Goal: Check status: Check status

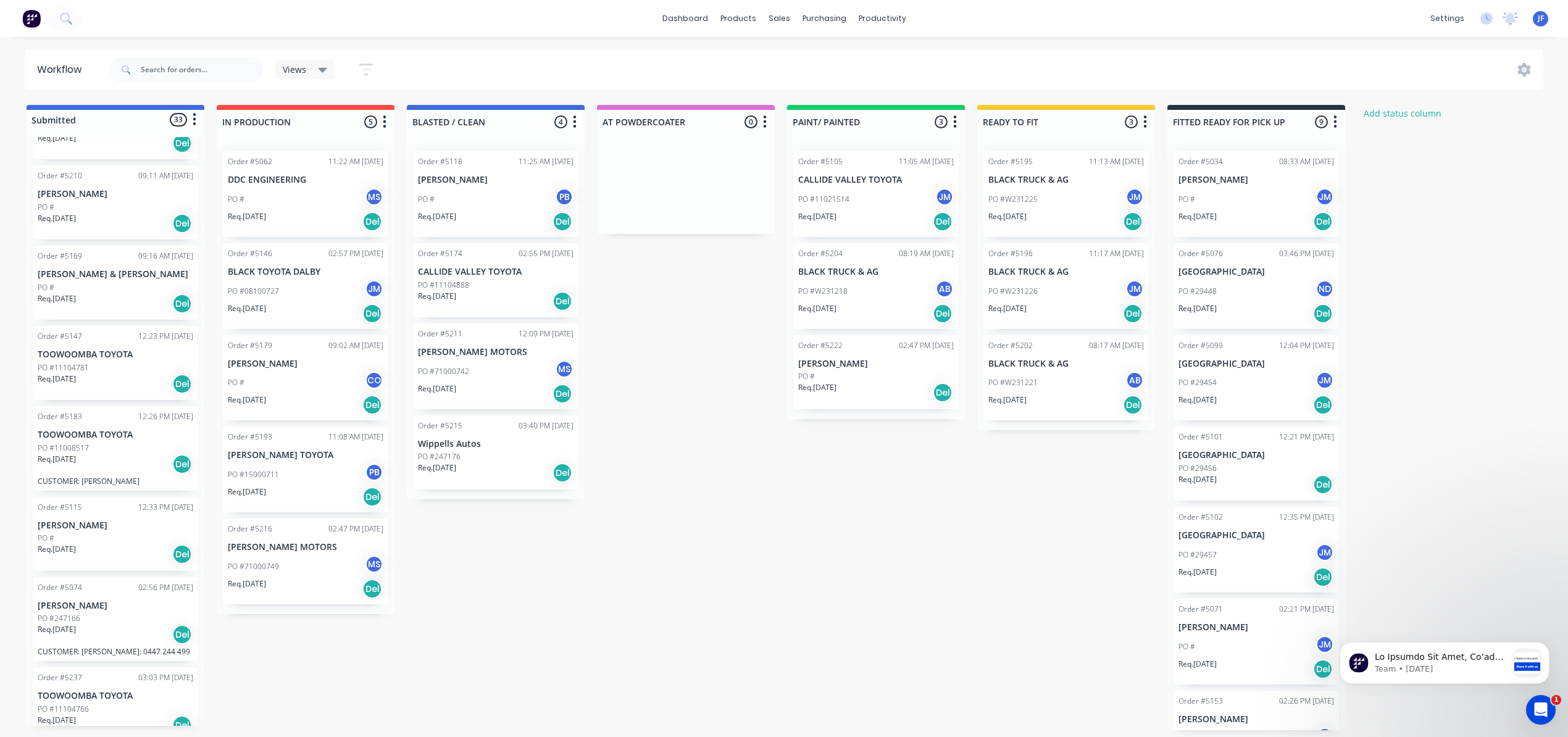
scroll to position [988, 0]
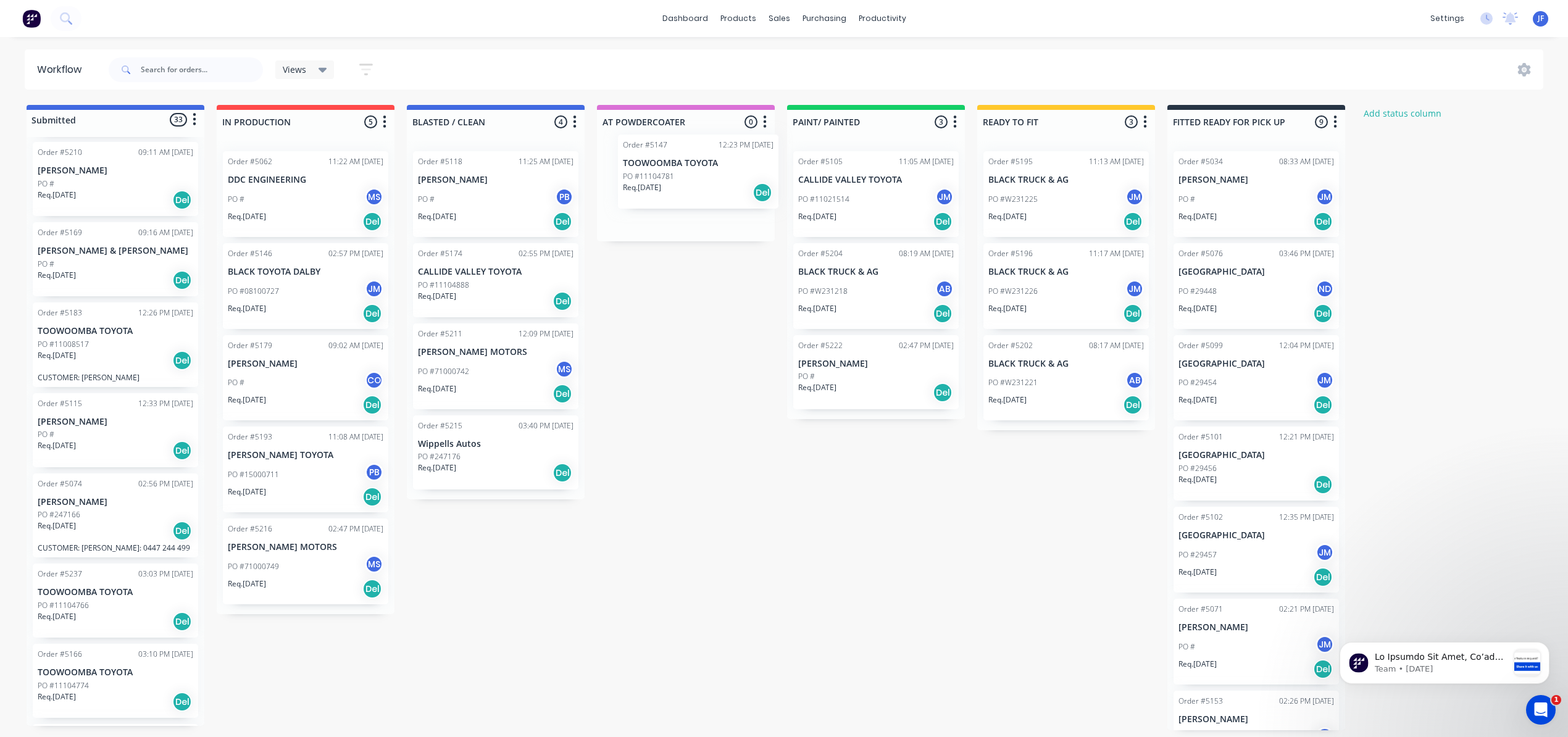
drag, startPoint x: 109, startPoint y: 352, endPoint x: 711, endPoint y: 184, distance: 625.0
click at [711, 184] on div "Submitted 33 Status colour #4169E1 hex #4169E1 Save Cancel Summaries Total orde…" at bounding box center [840, 418] width 1700 height 626
click at [707, 201] on div "Req. [DATE] Del" at bounding box center [685, 210] width 156 height 21
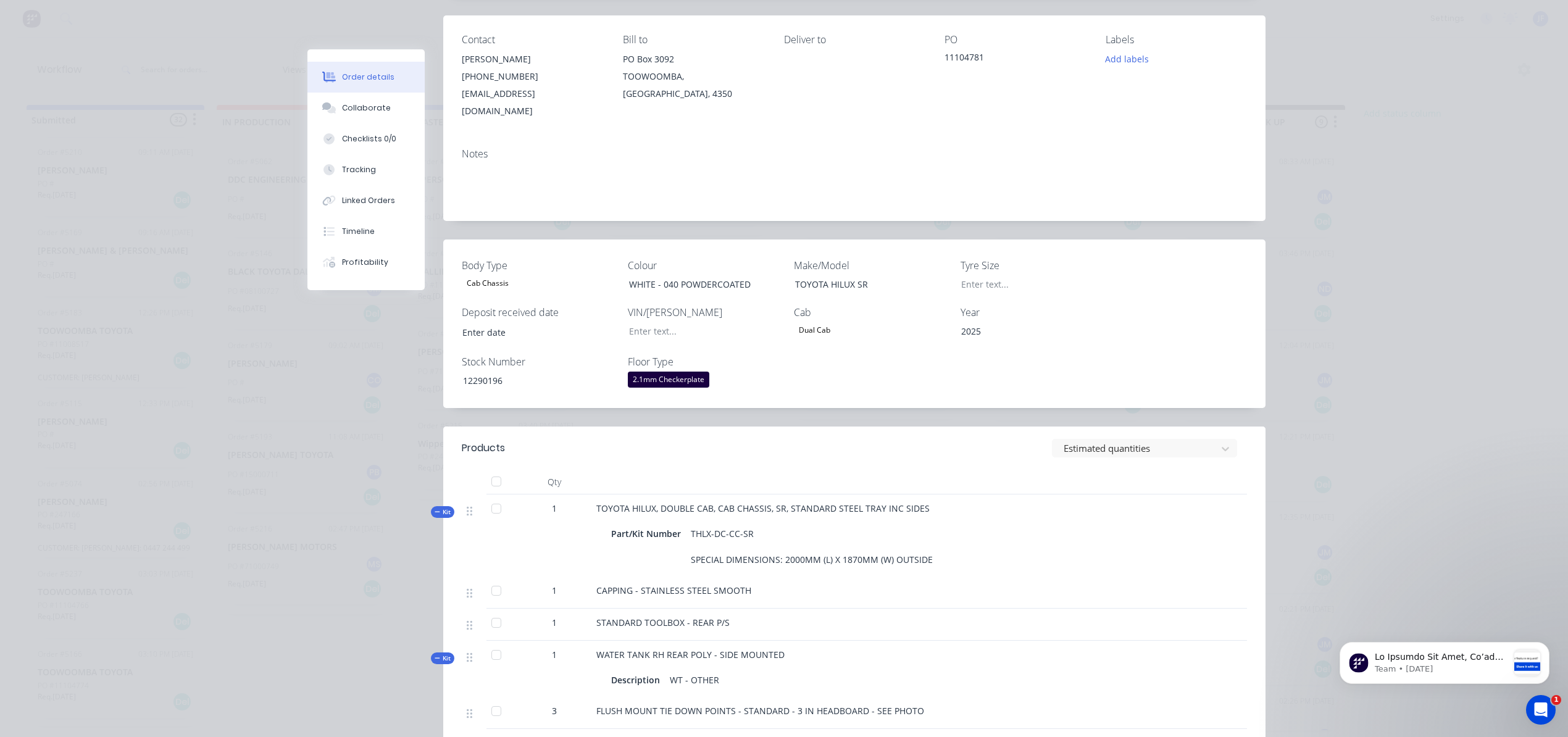
scroll to position [0, 0]
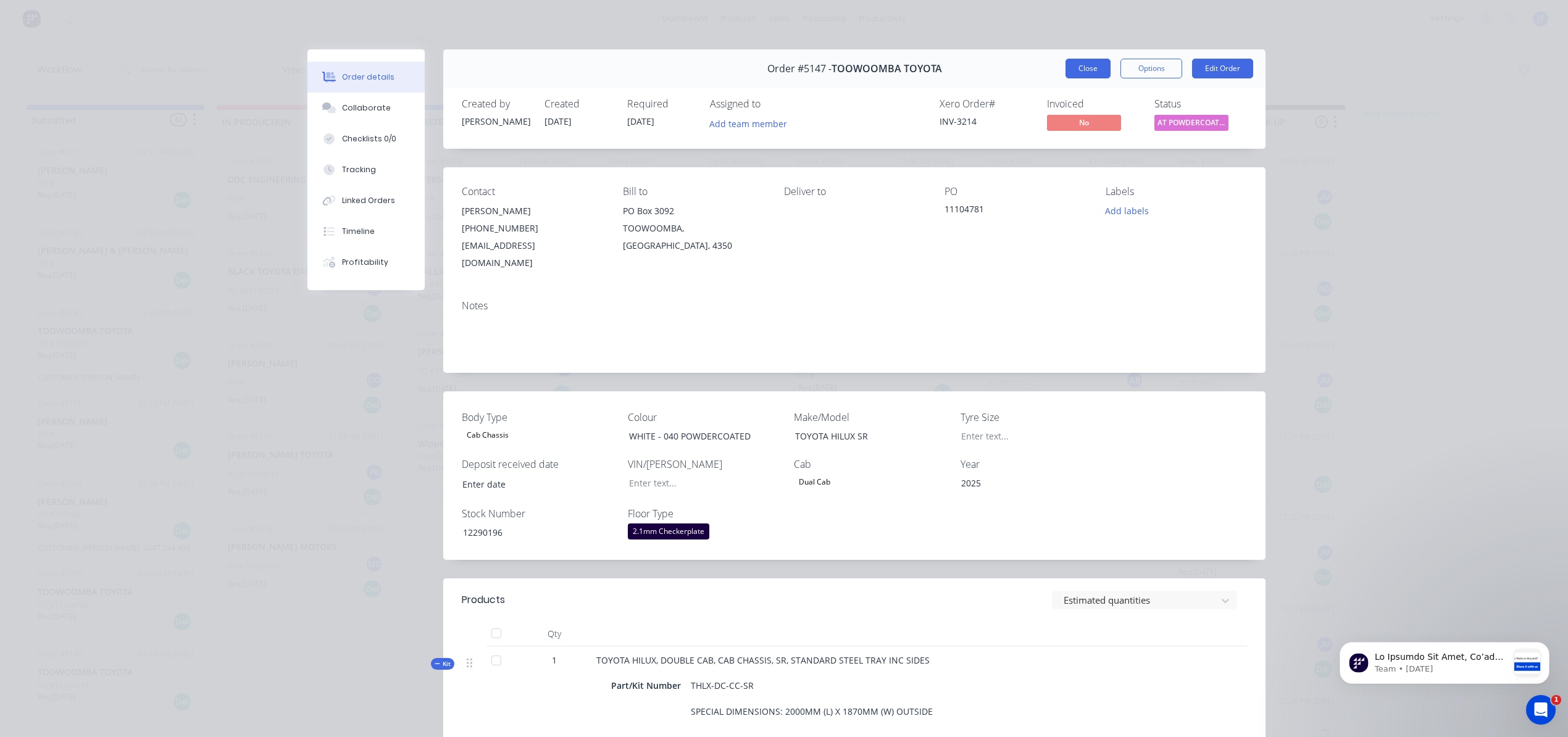
click at [1085, 76] on button "Close" at bounding box center [1088, 68] width 45 height 20
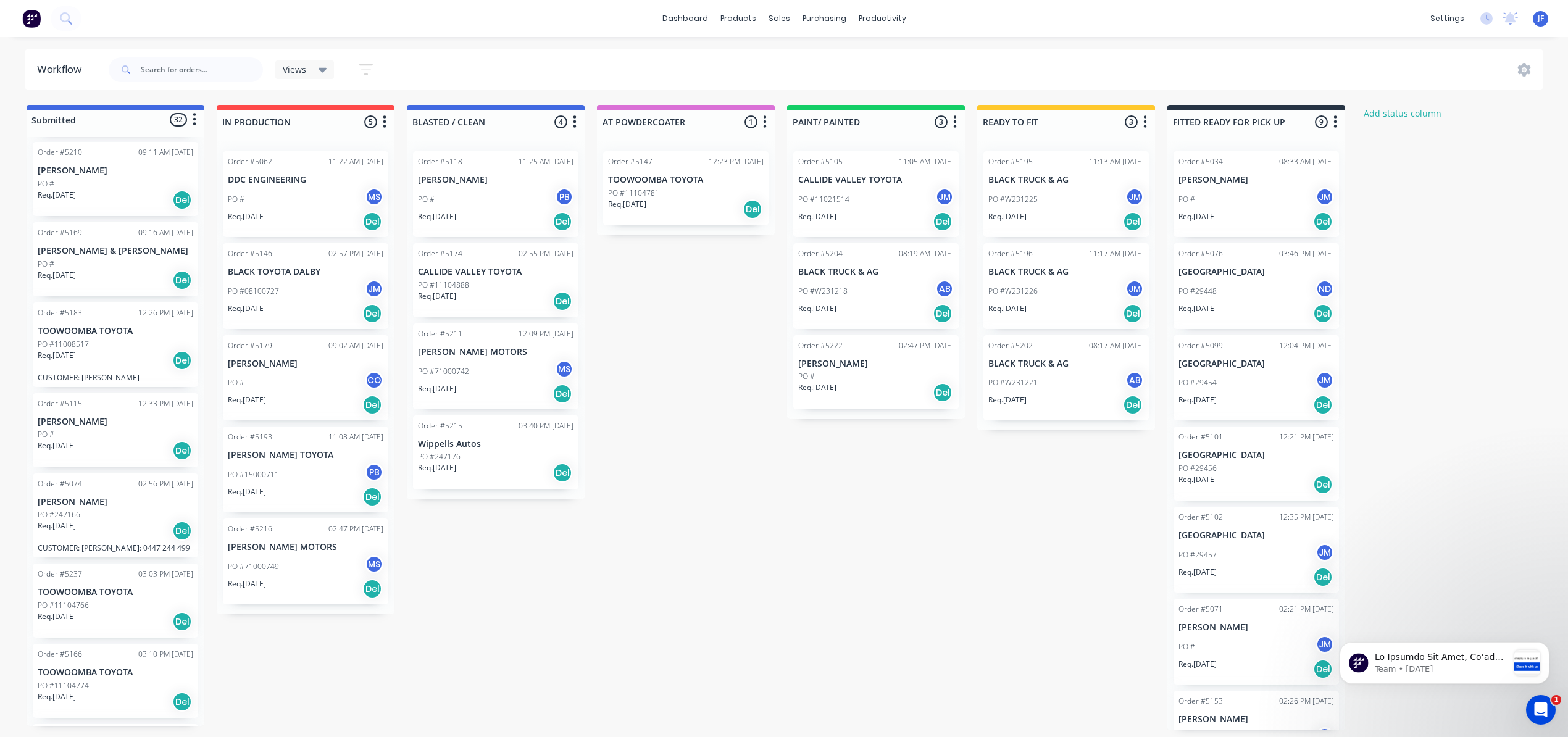
click at [717, 199] on div "Req. [DATE] Del" at bounding box center [685, 210] width 156 height 21
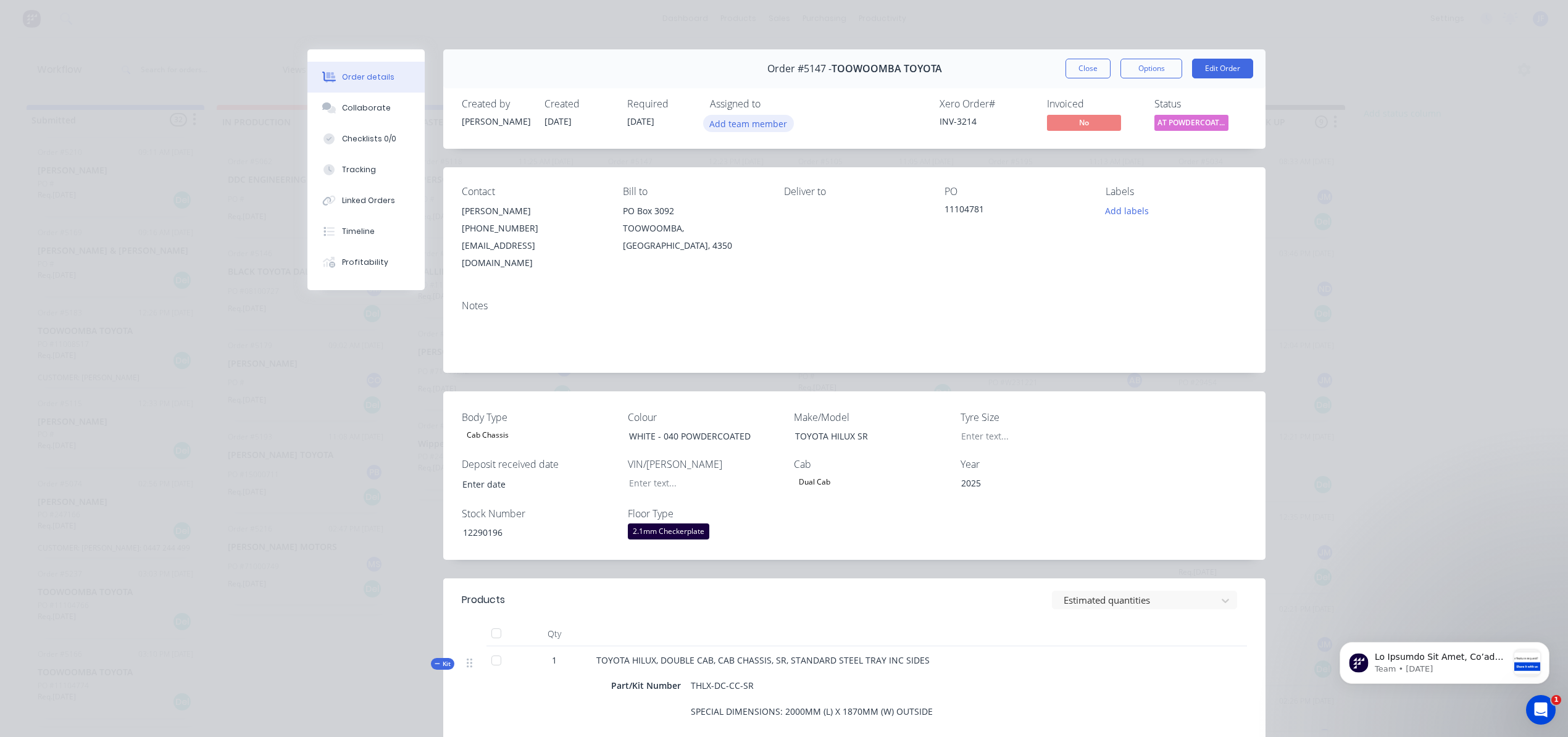
click at [758, 128] on button "Add team member" at bounding box center [748, 123] width 91 height 16
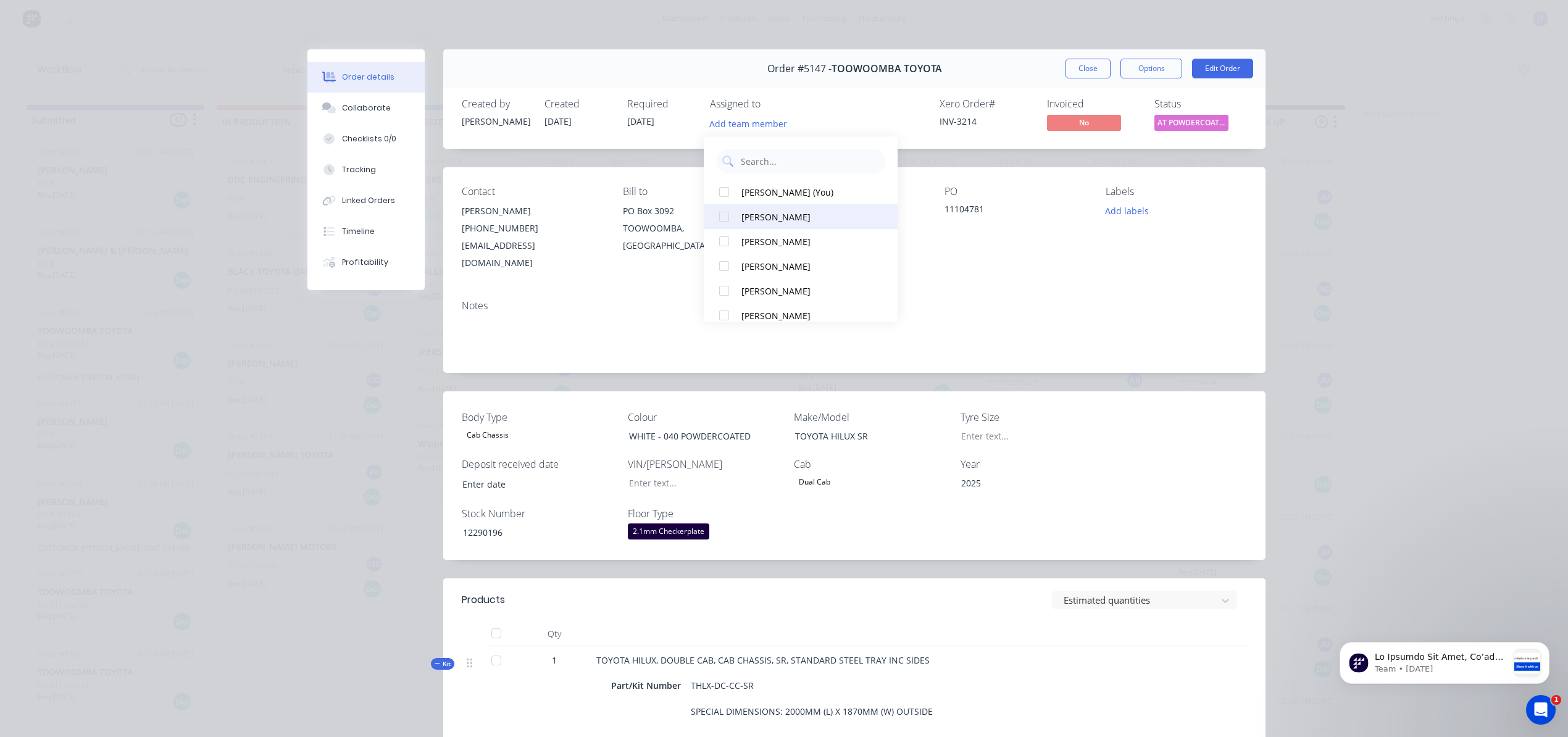
click at [763, 215] on div "[PERSON_NAME]" at bounding box center [806, 217] width 130 height 13
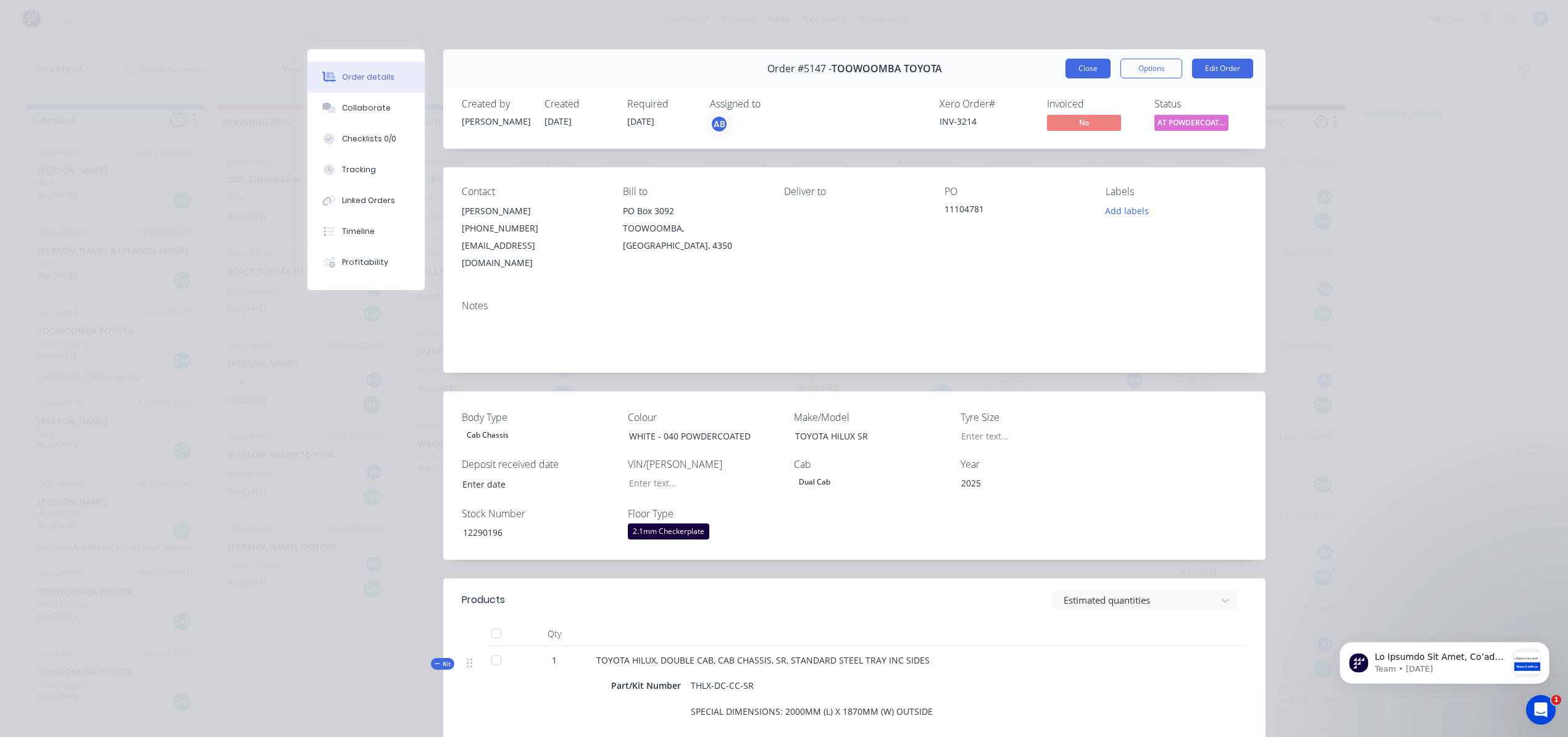
click at [1068, 65] on button "Close" at bounding box center [1088, 68] width 45 height 20
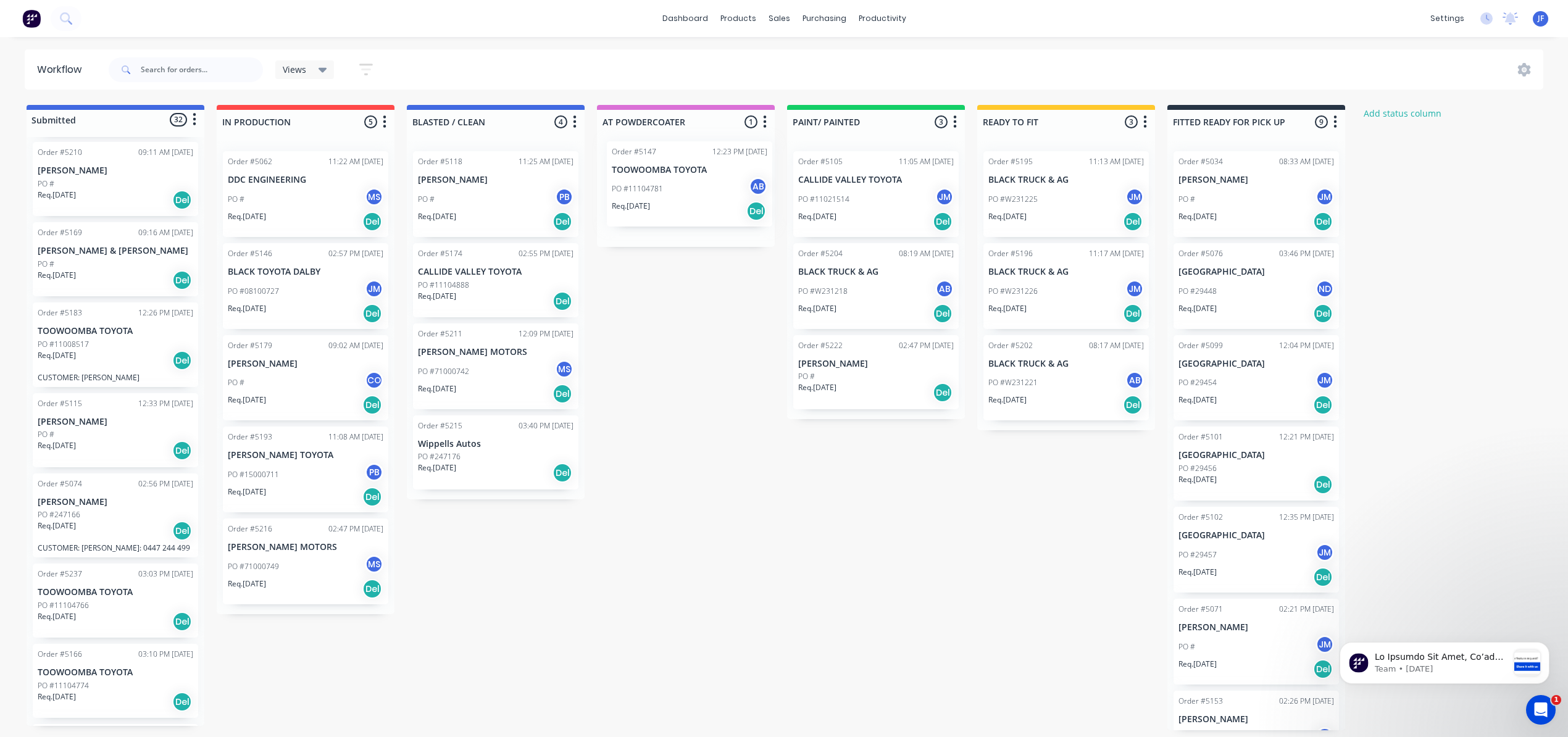
drag, startPoint x: 718, startPoint y: 206, endPoint x: 730, endPoint y: 191, distance: 19.2
click at [729, 192] on div "Order #5147 12:23 PM [DATE] TOOWOOMBA TOYOTA PO #11104781 AB Req. [DATE] Del" at bounding box center [686, 194] width 178 height 105
click at [120, 618] on div "Req. [DATE] Del" at bounding box center [115, 622] width 156 height 21
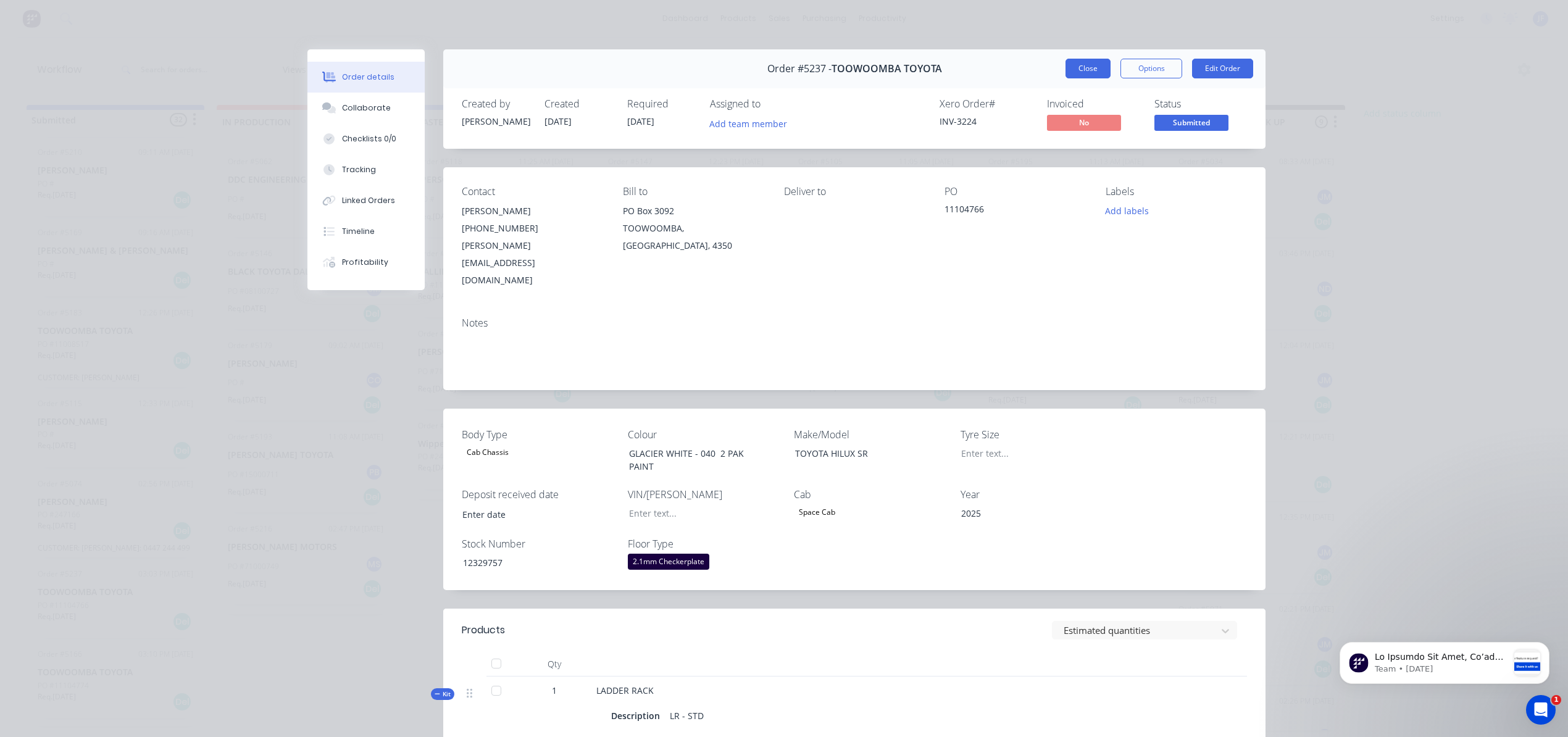
click at [1077, 77] on button "Close" at bounding box center [1088, 68] width 45 height 20
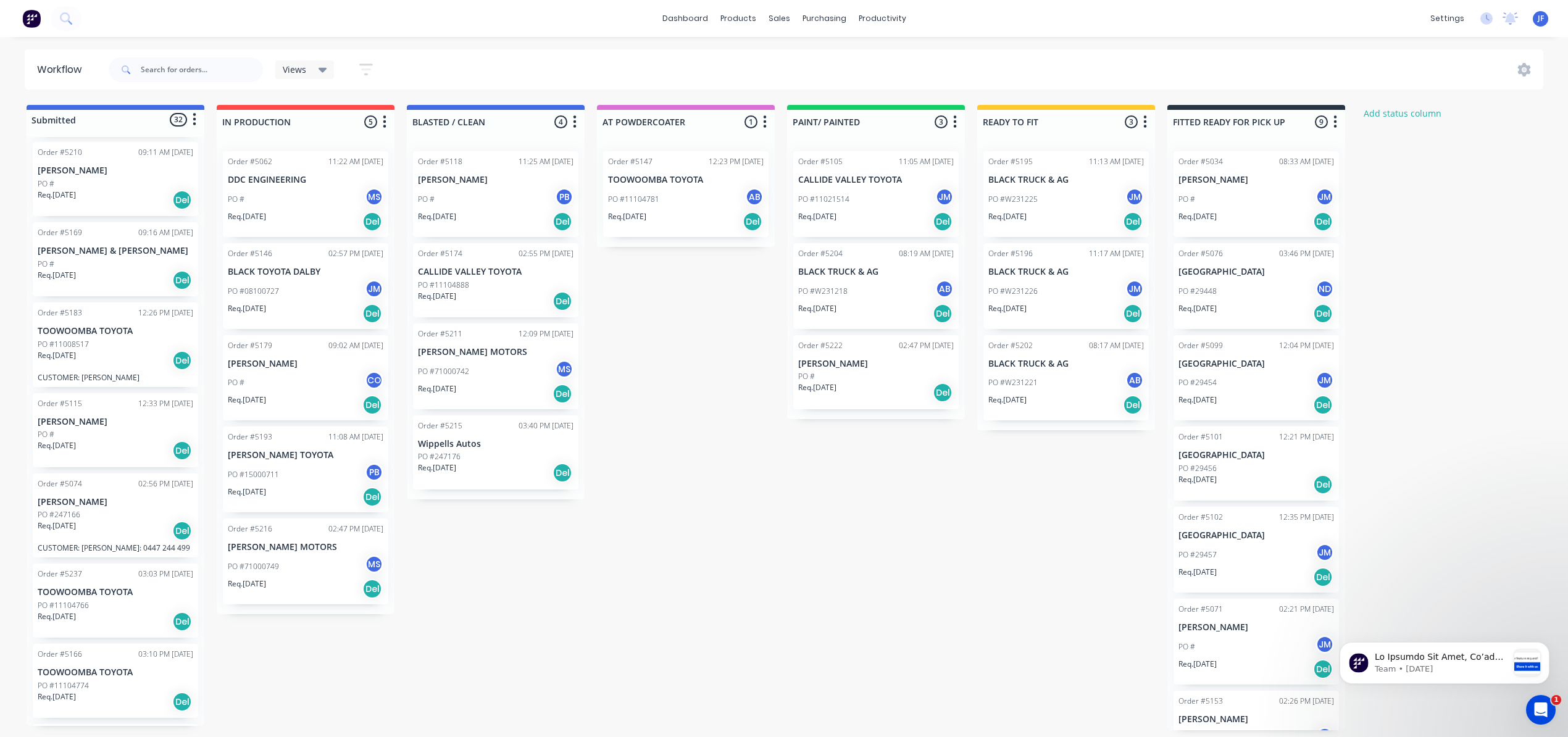
click at [124, 374] on p "CUSTOMER: [PERSON_NAME]" at bounding box center [115, 378] width 156 height 10
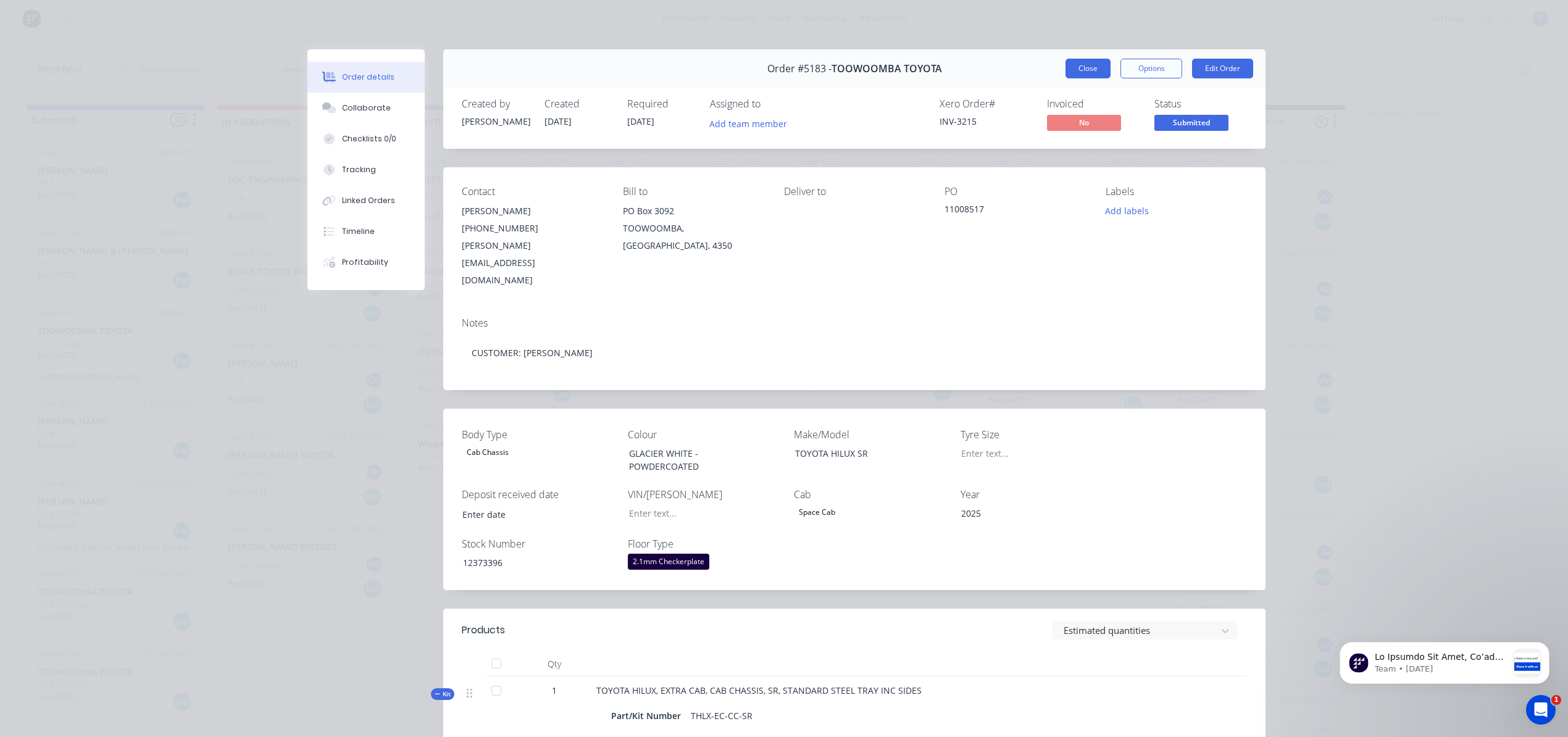
click at [1066, 71] on button "Close" at bounding box center [1088, 68] width 45 height 20
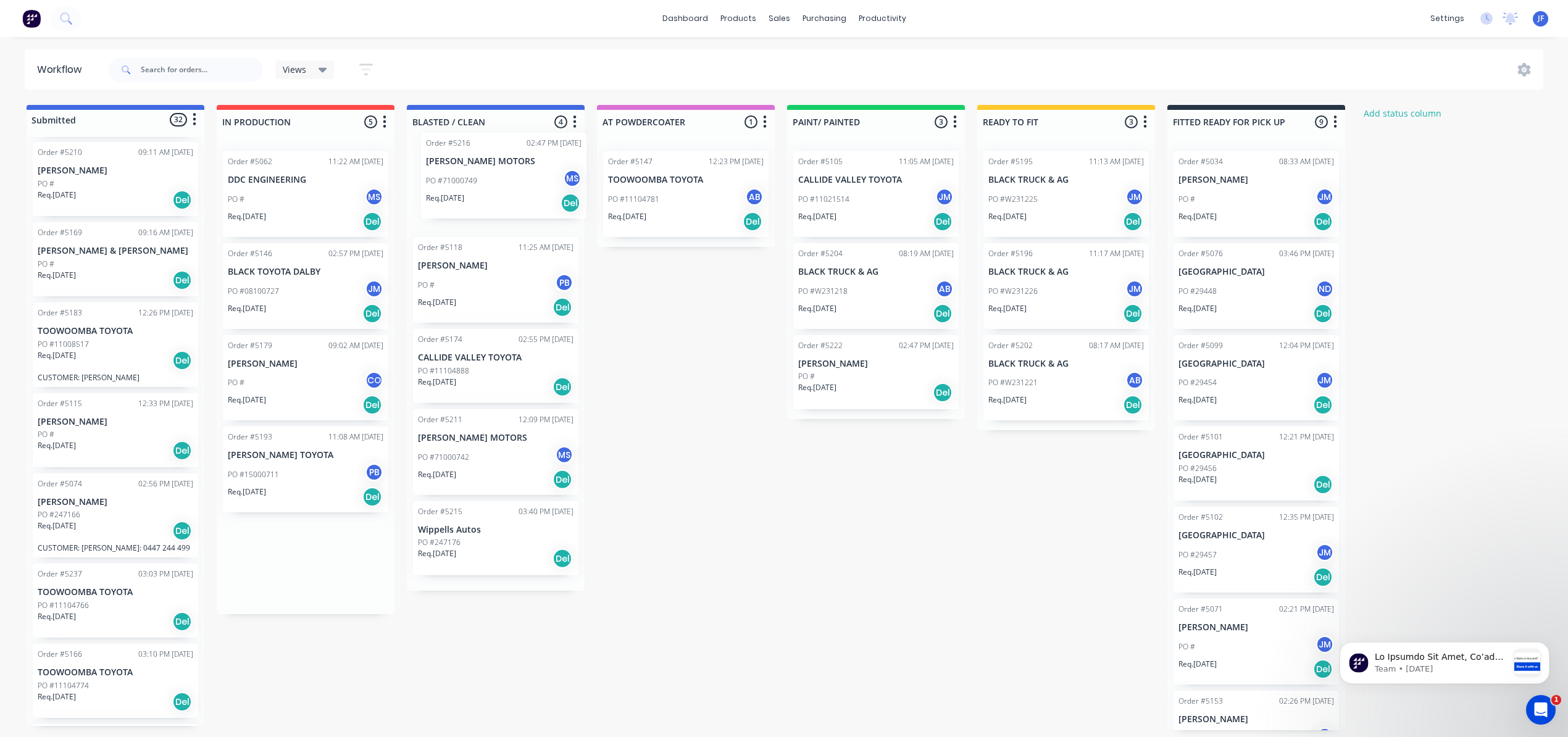
drag, startPoint x: 289, startPoint y: 571, endPoint x: 492, endPoint y: 186, distance: 435.2
click at [492, 186] on div "Submitted 32 Status colour #4169E1 hex #4169E1 Save Cancel Summaries Total orde…" at bounding box center [840, 418] width 1700 height 626
click at [495, 191] on div "PO #71000749 MS" at bounding box center [496, 199] width 156 height 24
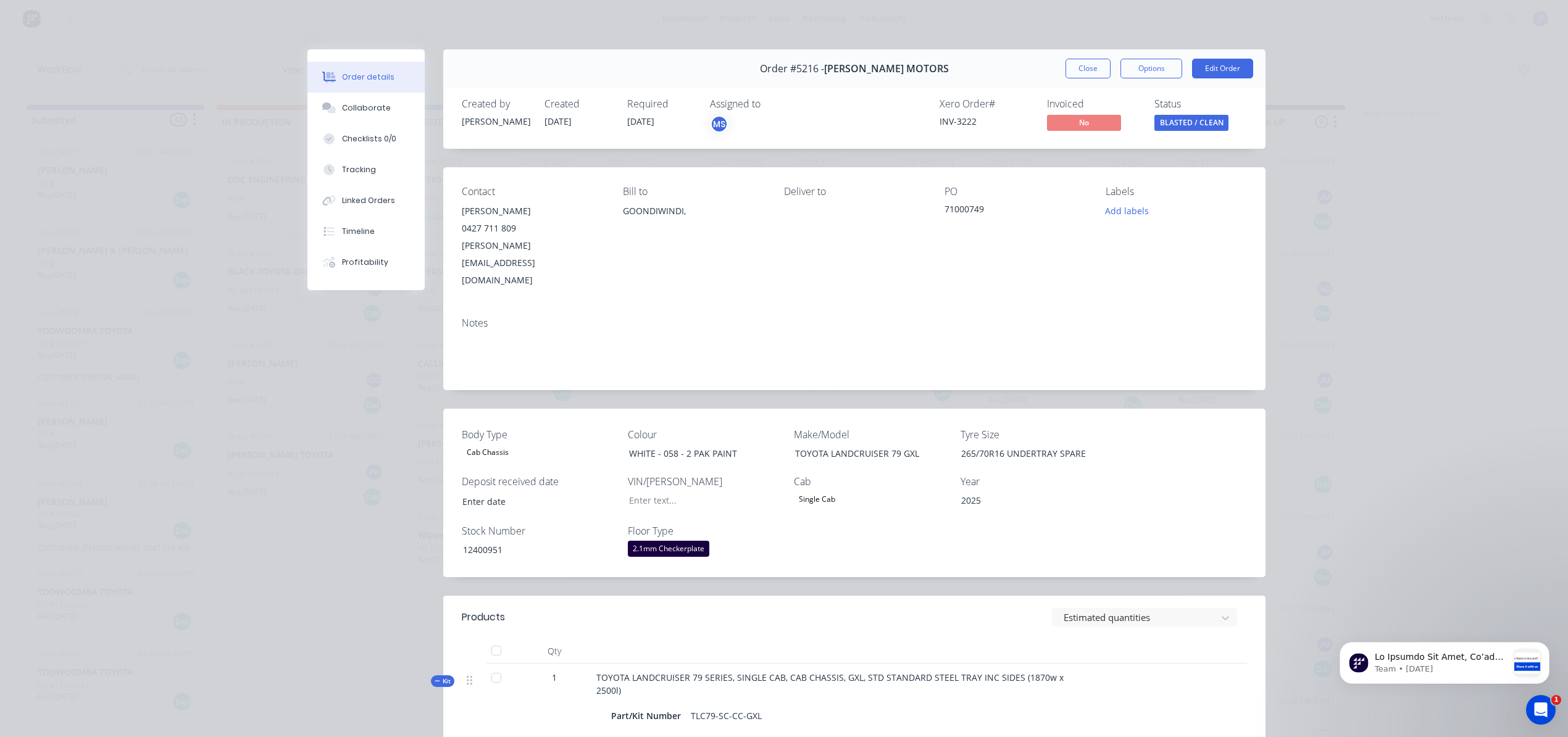
click at [1084, 79] on div "Order #5216 - [PERSON_NAME] MOTORS Close Options Edit Order" at bounding box center [853, 69] width 822 height 39
click at [1083, 65] on button "Close" at bounding box center [1088, 68] width 45 height 20
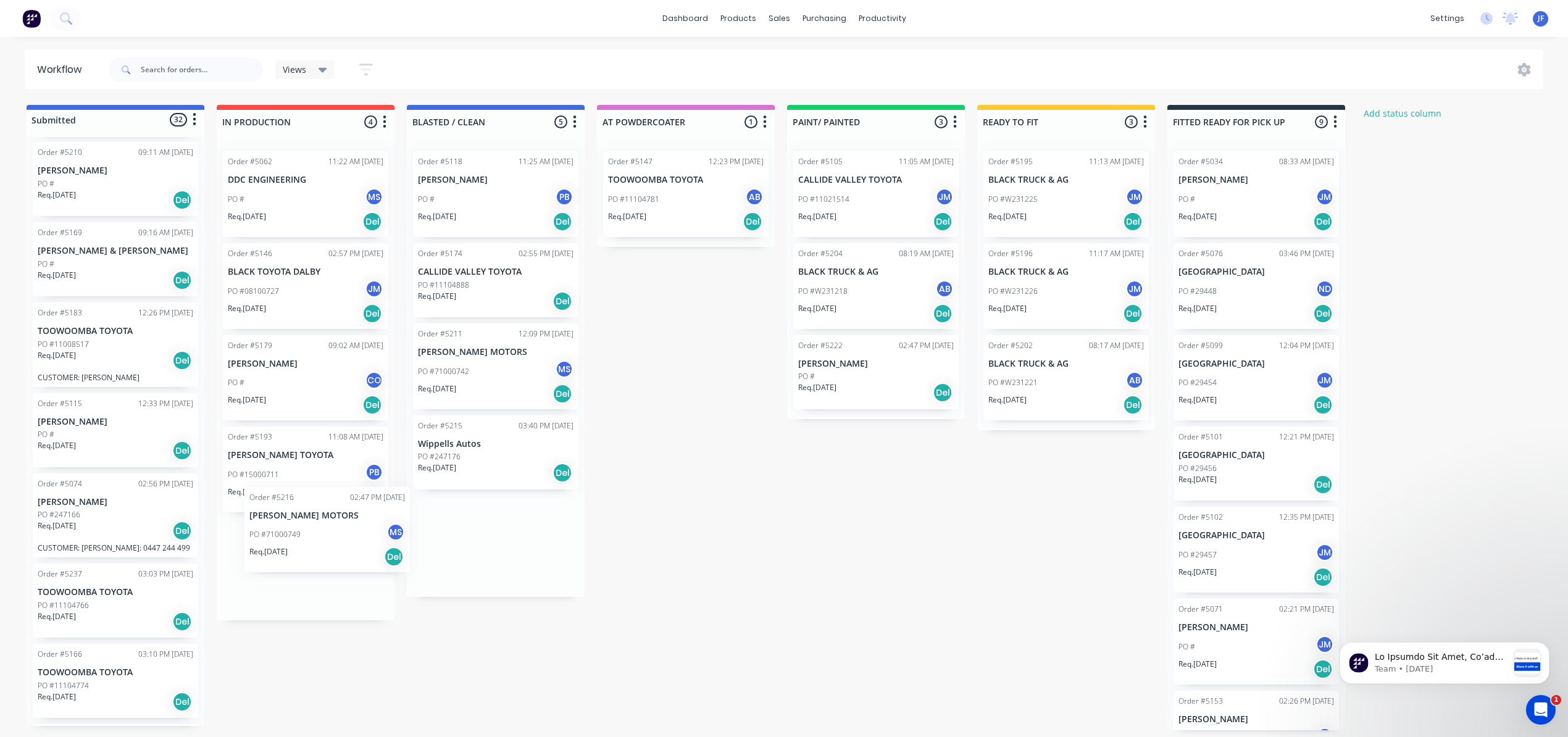
scroll to position [6, 0]
drag, startPoint x: 490, startPoint y: 197, endPoint x: 292, endPoint y: 564, distance: 417.0
click at [290, 570] on div "Submitted 32 Status colour #4169E1 hex #4169E1 Save Cancel Summaries Total orde…" at bounding box center [840, 418] width 1700 height 626
drag, startPoint x: 501, startPoint y: 200, endPoint x: 298, endPoint y: 206, distance: 203.1
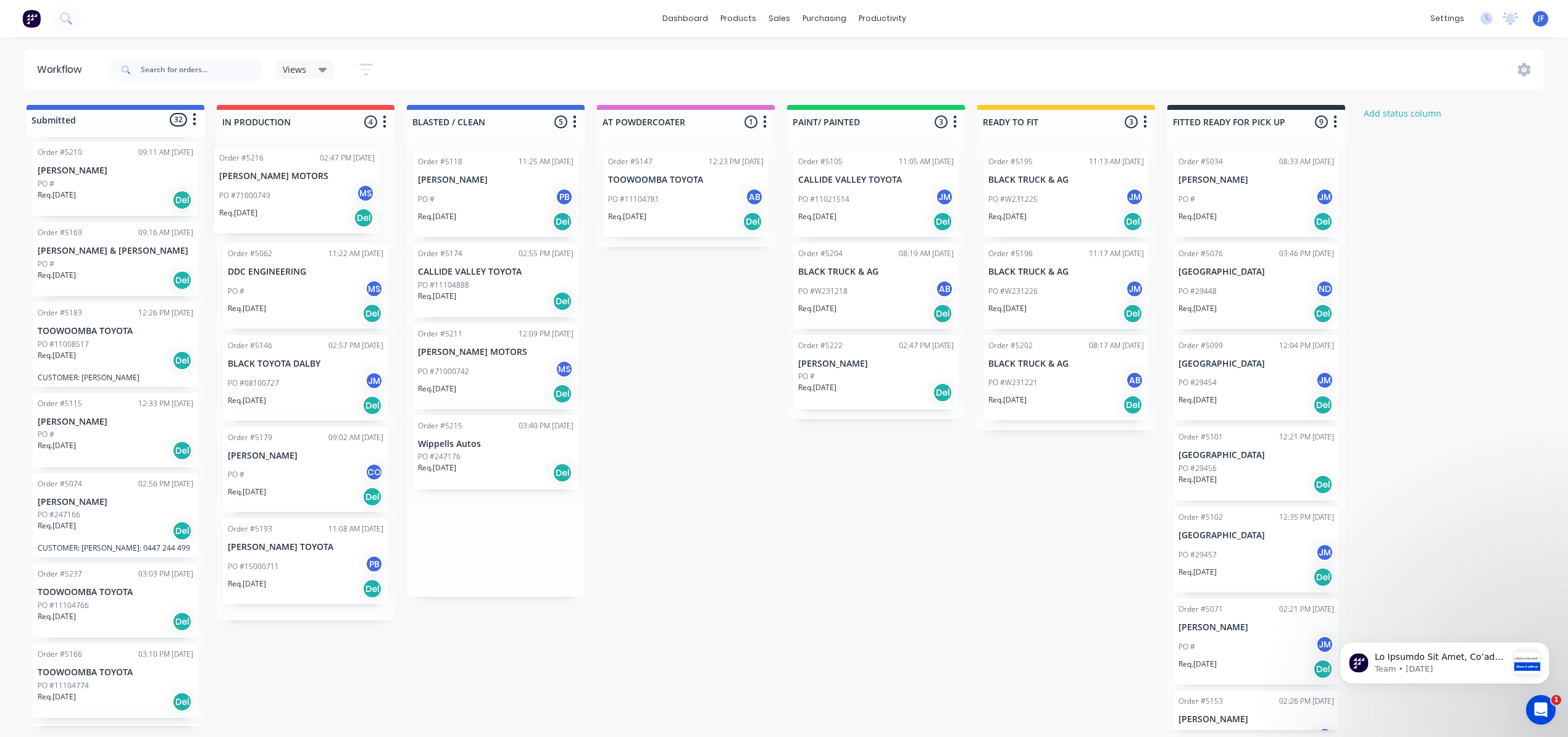
click at [298, 206] on div "Submitted 32 Status colour #4169E1 hex #4169E1 Save Cancel Summaries Total orde…" at bounding box center [840, 418] width 1700 height 626
click at [472, 381] on div "PO #71000742 MS" at bounding box center [496, 371] width 156 height 24
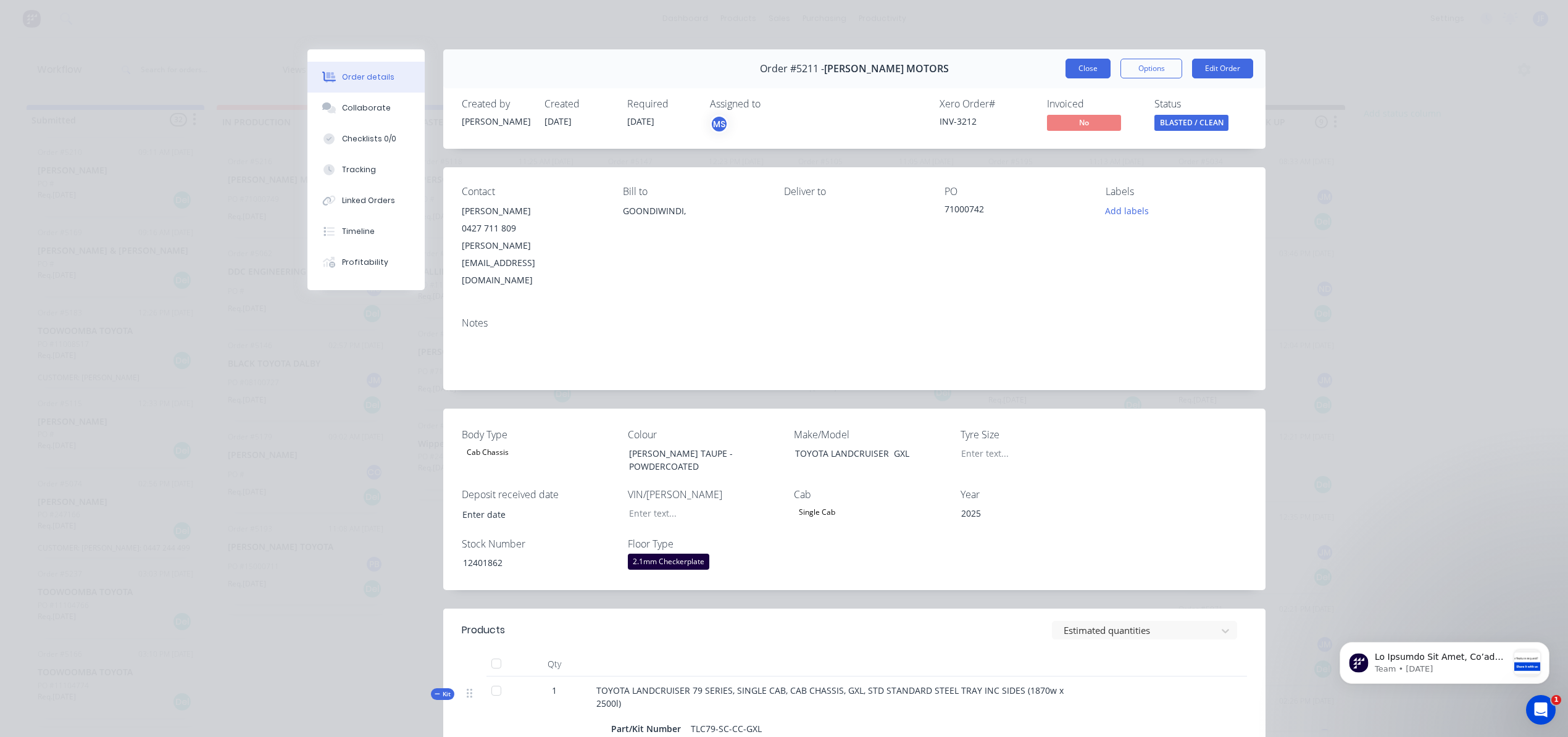
click at [1066, 62] on button "Close" at bounding box center [1088, 68] width 45 height 20
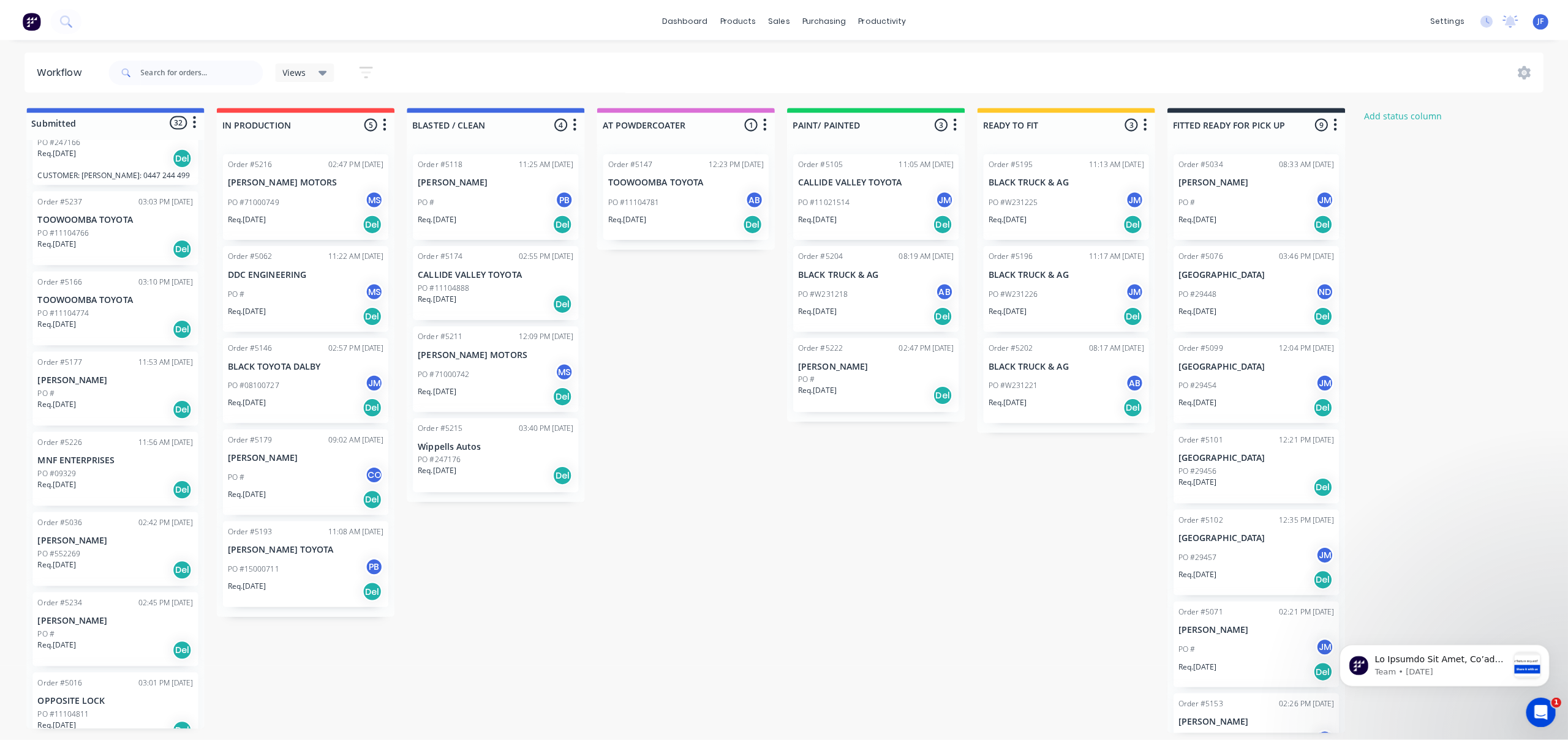
scroll to position [1387, 0]
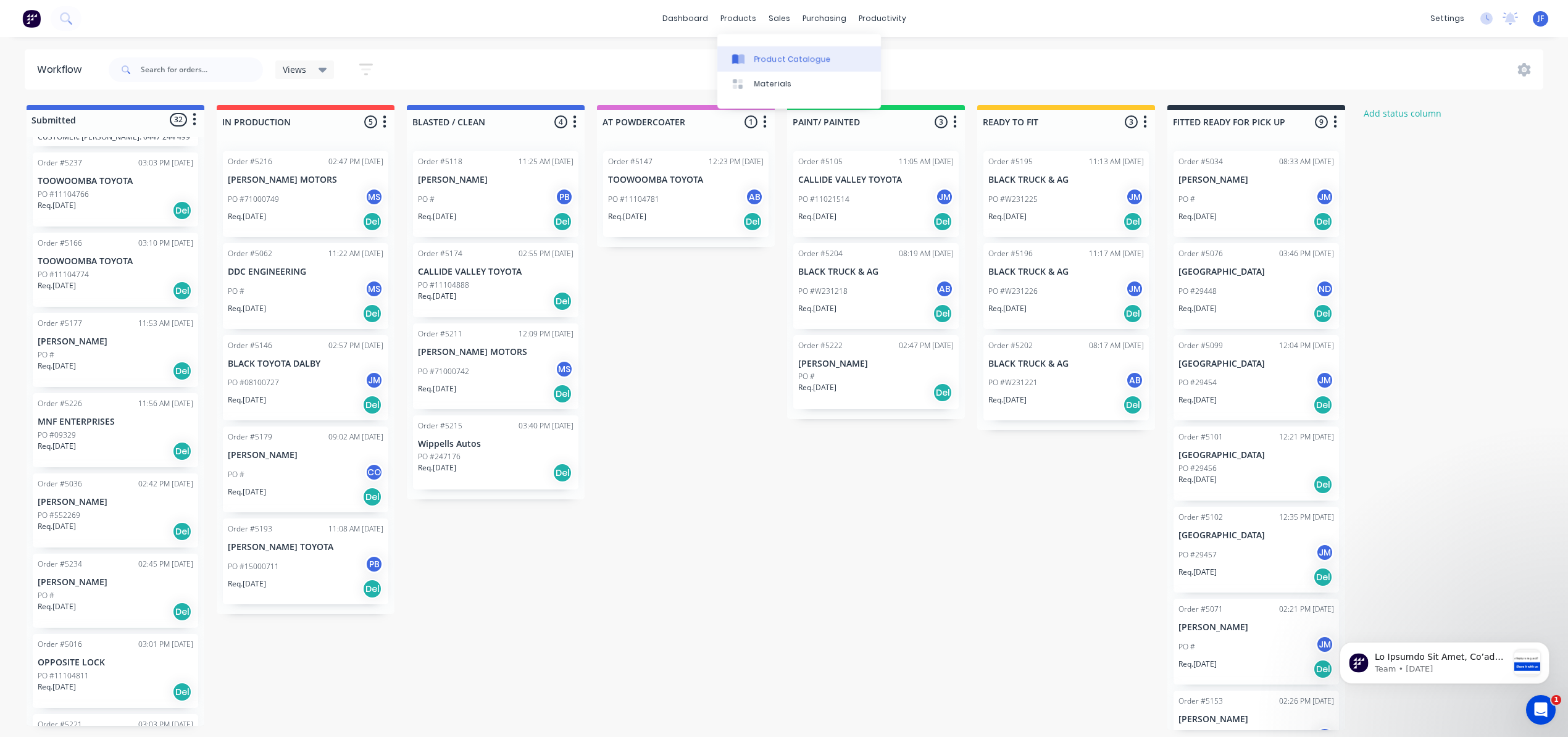
click at [768, 50] on link "Product Catalogue" at bounding box center [799, 58] width 164 height 25
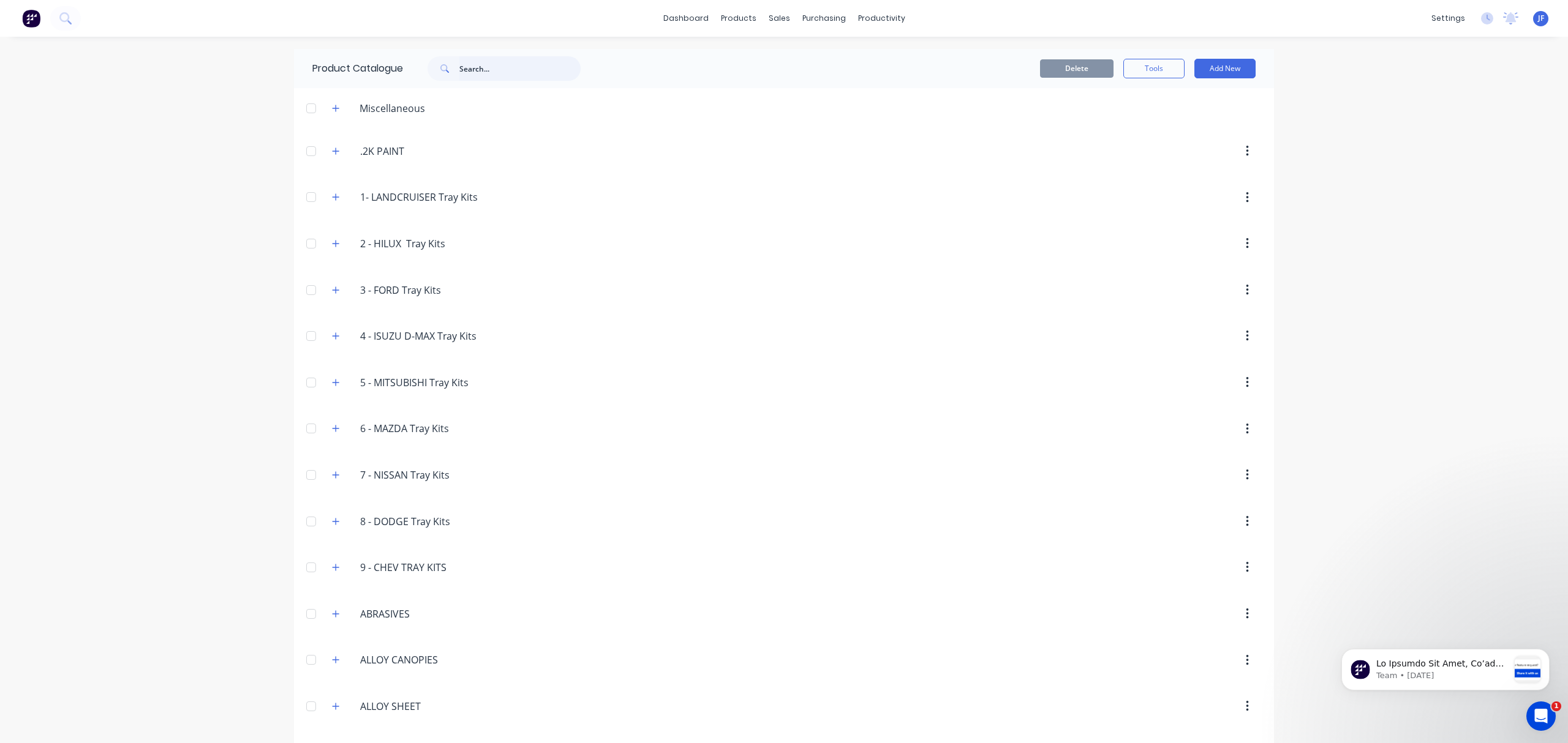
click at [498, 76] on input "text" at bounding box center [520, 68] width 121 height 25
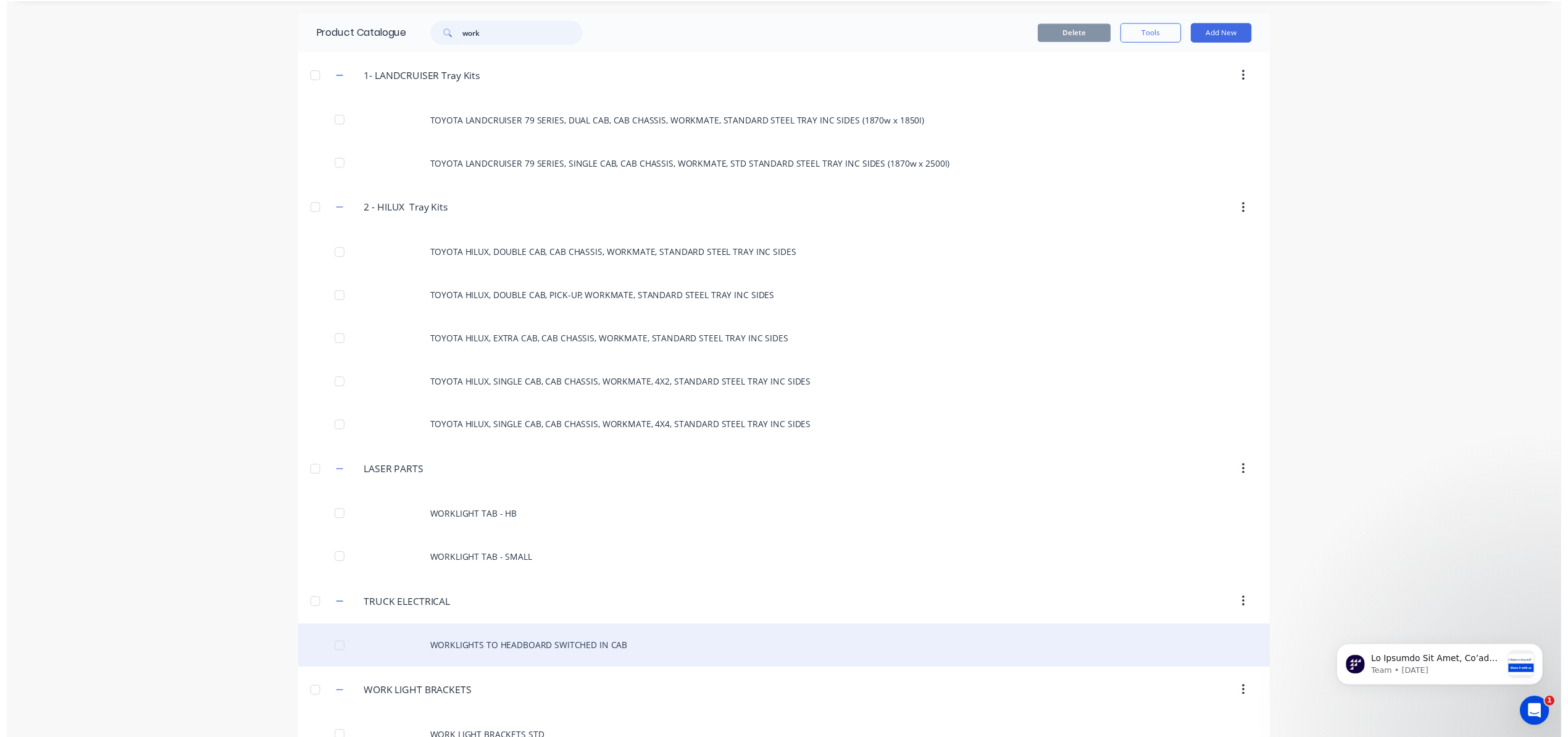
scroll to position [69, 0]
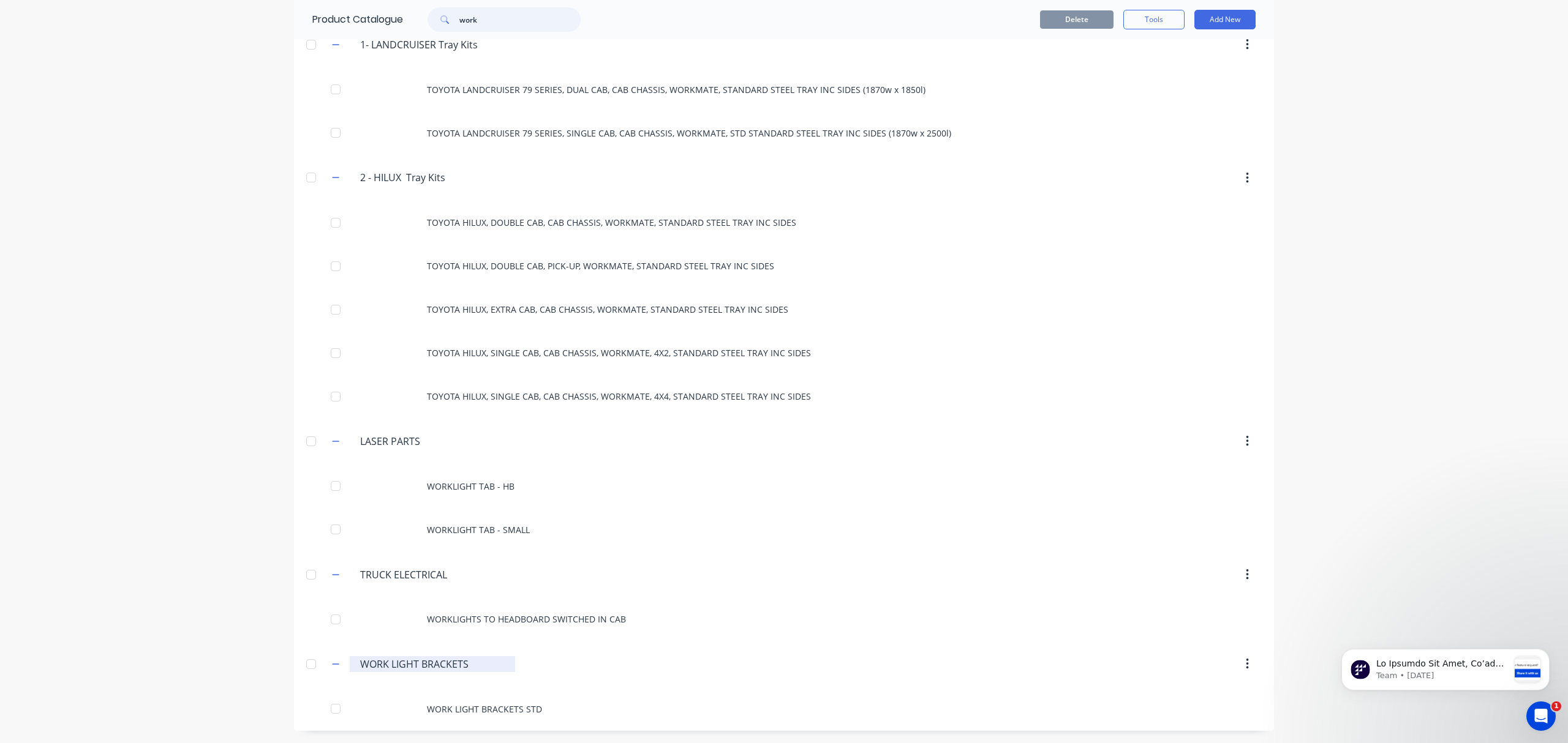
type input "work"
click at [429, 667] on input "WORK LIGHT BRACKETS" at bounding box center [433, 663] width 146 height 14
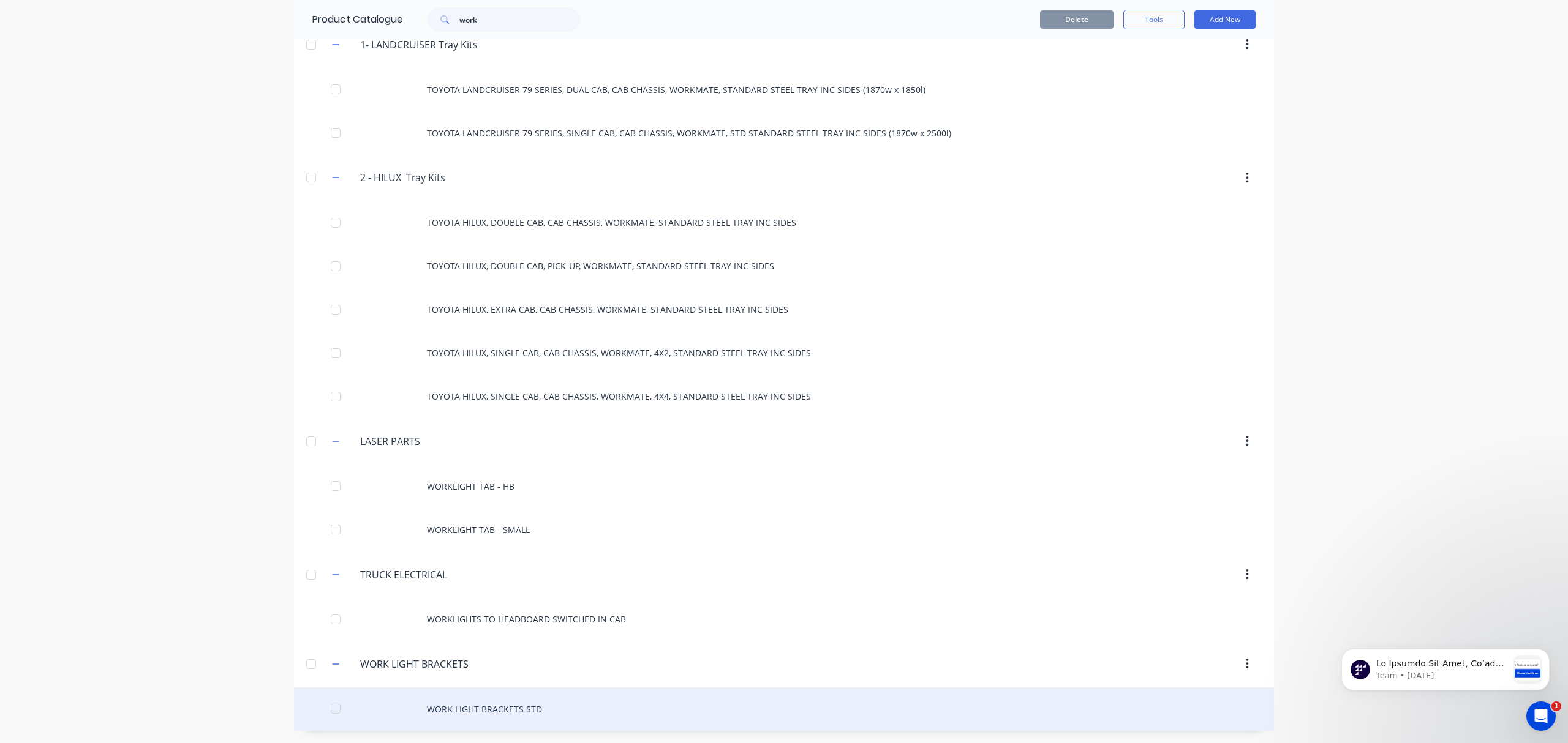
click at [508, 714] on div "WORK LIGHT BRACKETS STD" at bounding box center [784, 710] width 980 height 44
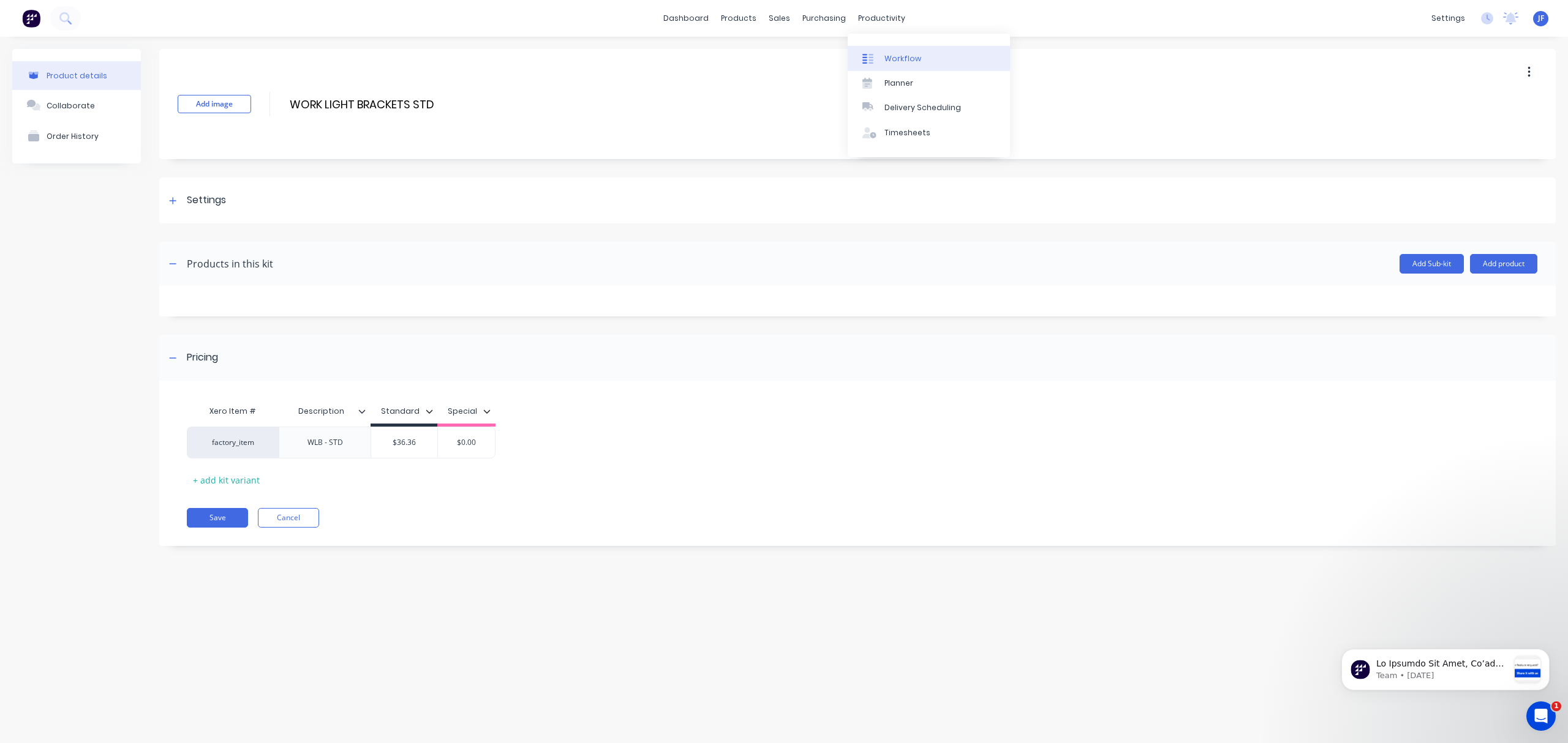
click at [888, 56] on div "Workflow" at bounding box center [903, 59] width 37 height 11
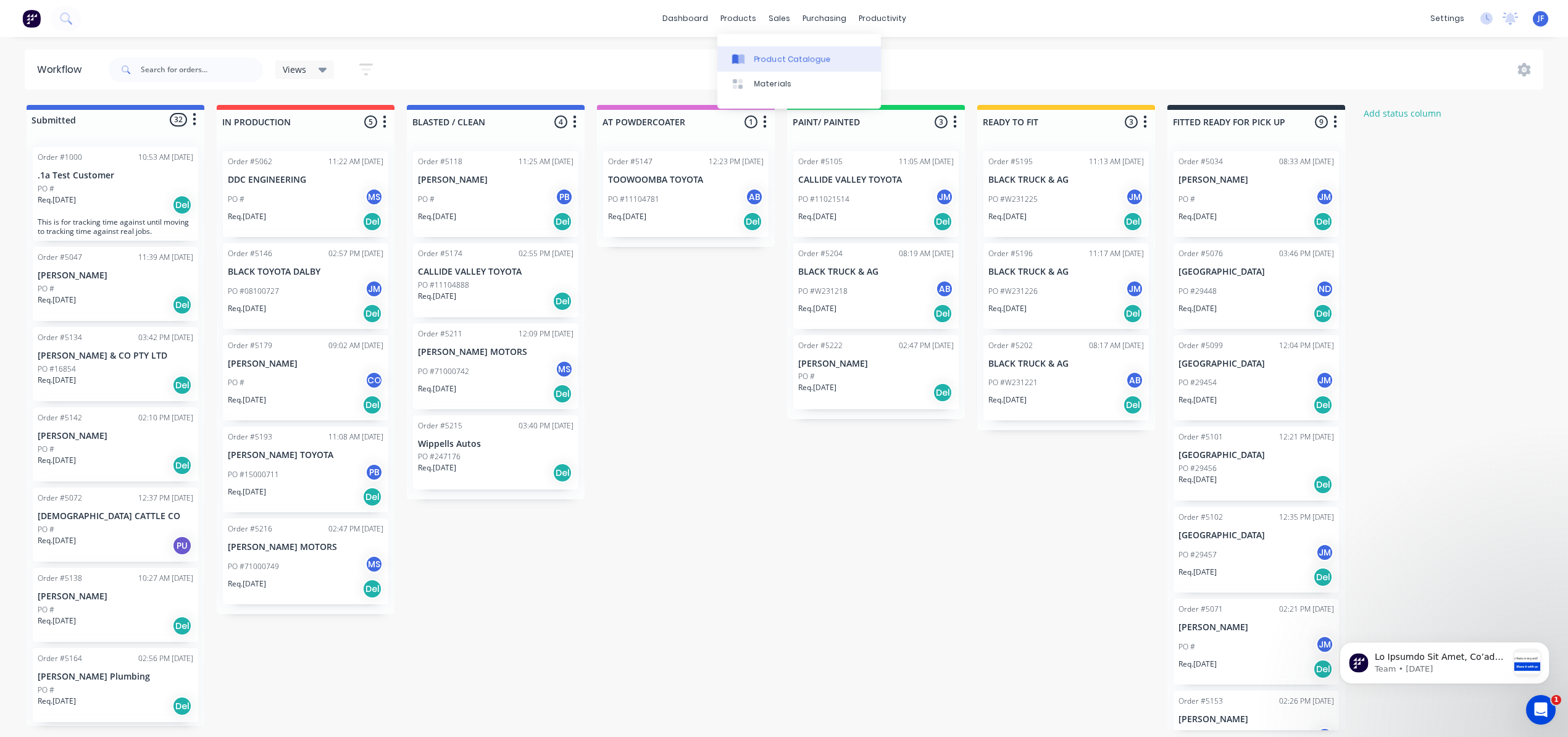
click at [761, 51] on link "Product Catalogue" at bounding box center [799, 58] width 164 height 25
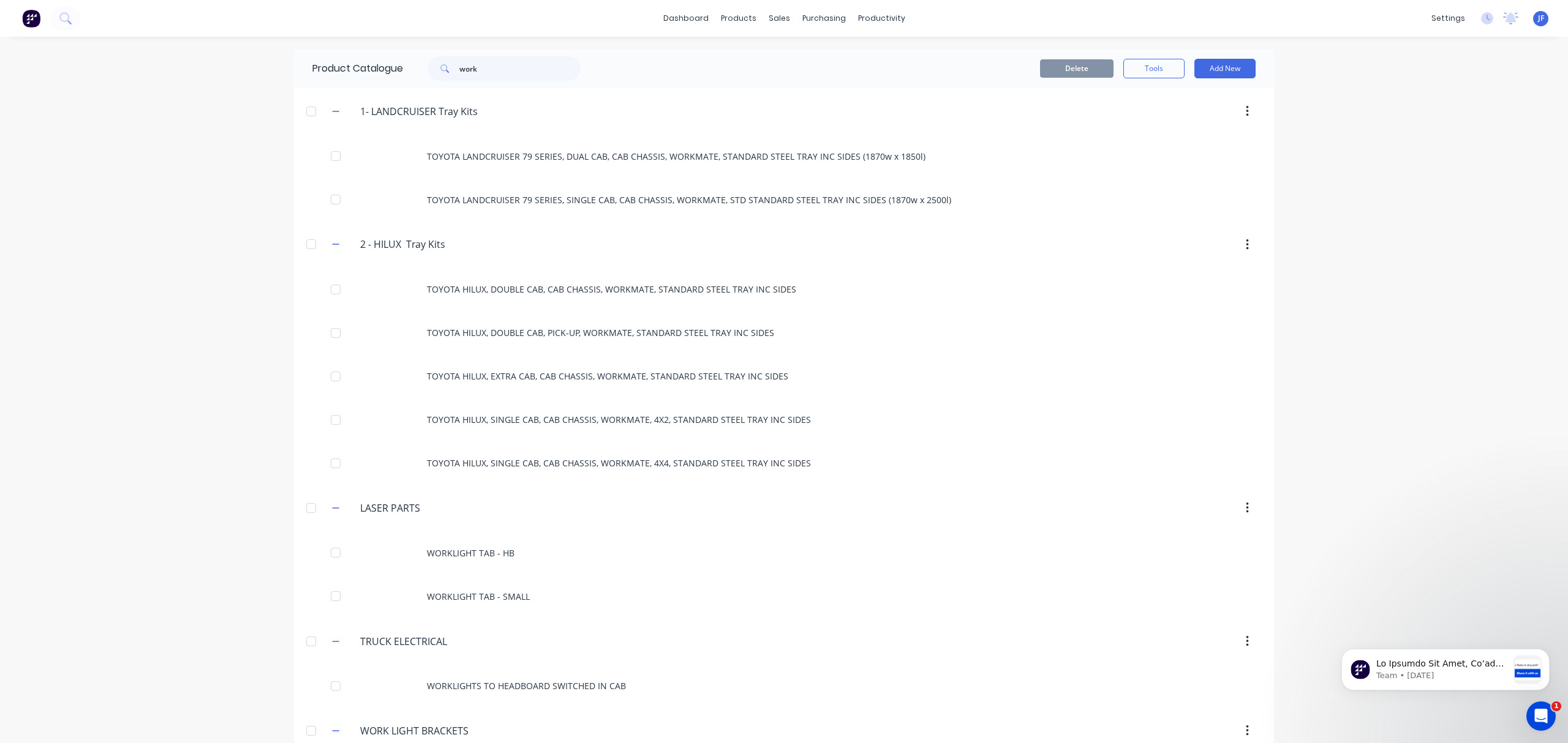
click at [486, 84] on div "Product Catalogue work" at bounding box center [453, 68] width 317 height 39
click at [480, 66] on input "work" at bounding box center [520, 68] width 121 height 25
type input "w"
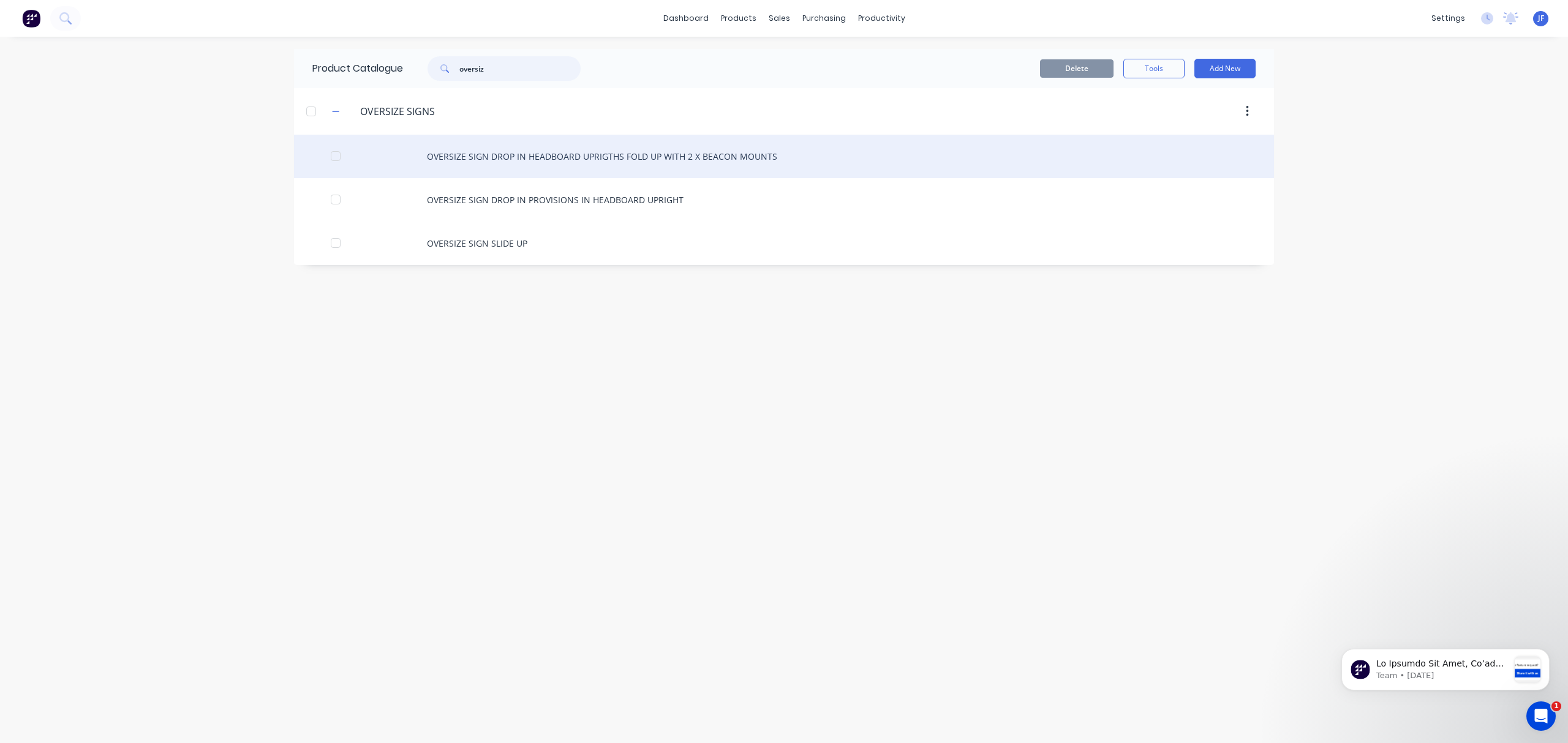
type input "oversiz"
click at [494, 158] on div "OVERSIZE SIGN DROP IN HEADBOARD UPRIGTHS FOLD UP WITH 2 X BEACON MOUNTS" at bounding box center [784, 157] width 980 height 44
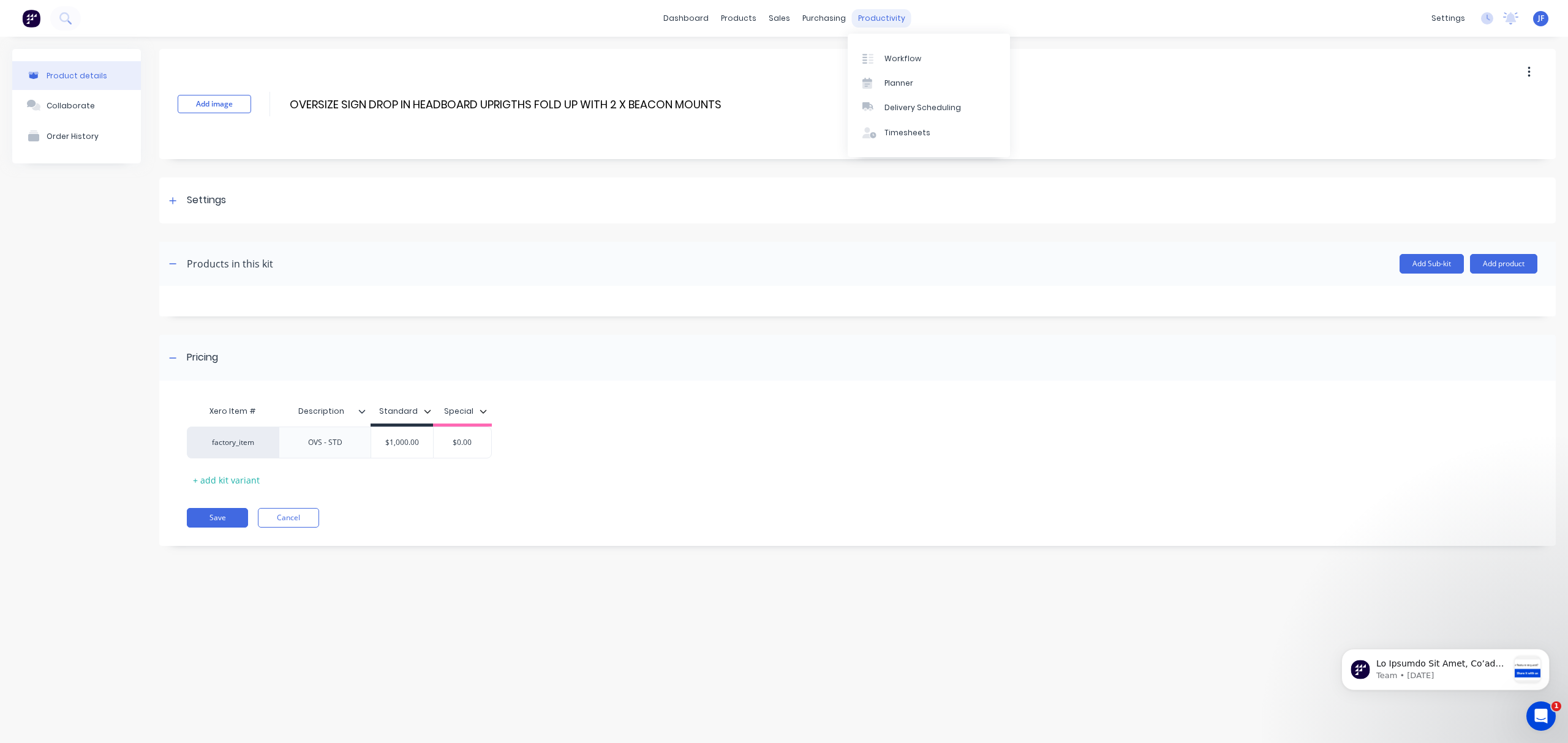
click at [872, 18] on div "productivity" at bounding box center [881, 18] width 60 height 18
click at [889, 57] on div "Workflow" at bounding box center [903, 59] width 37 height 11
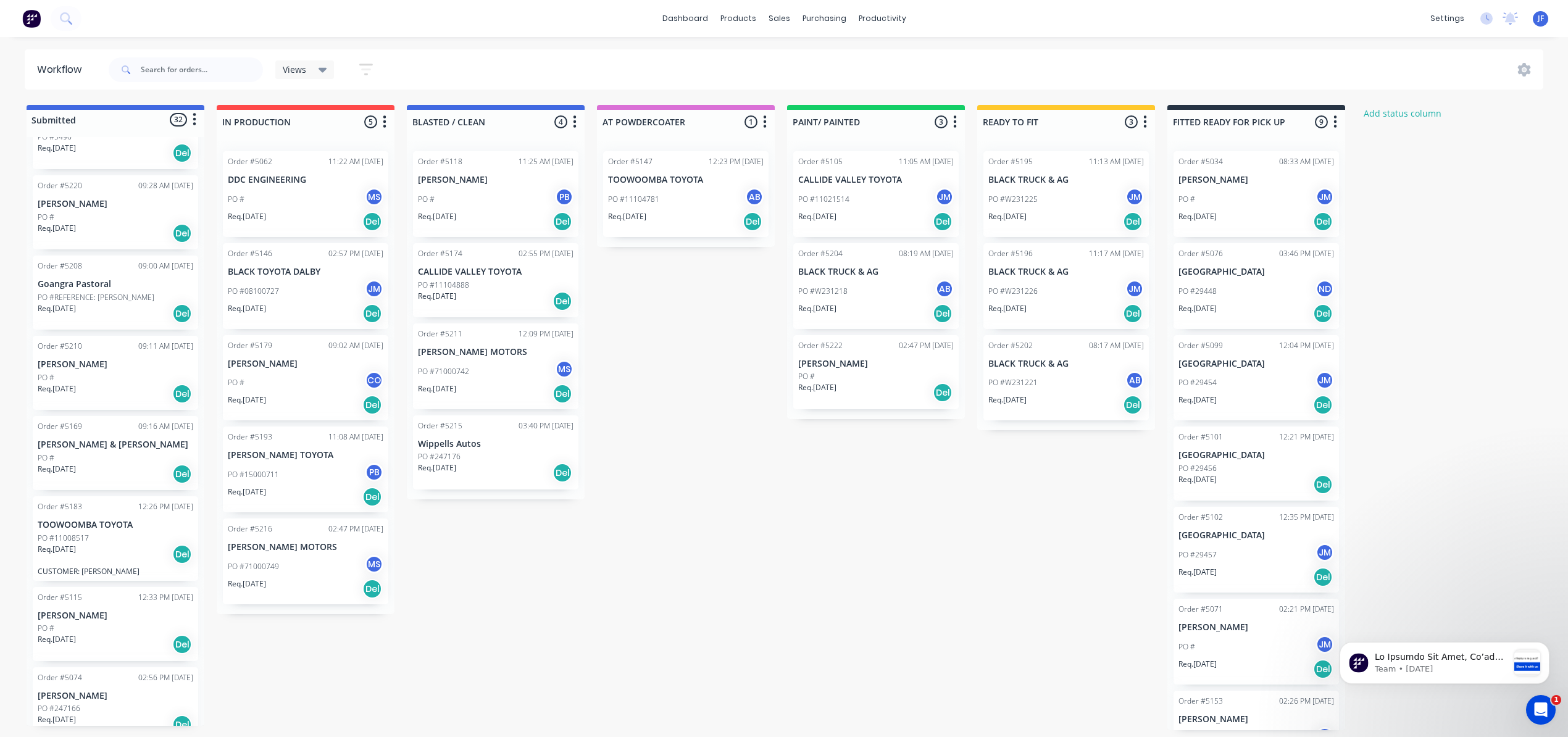
scroll to position [823, 0]
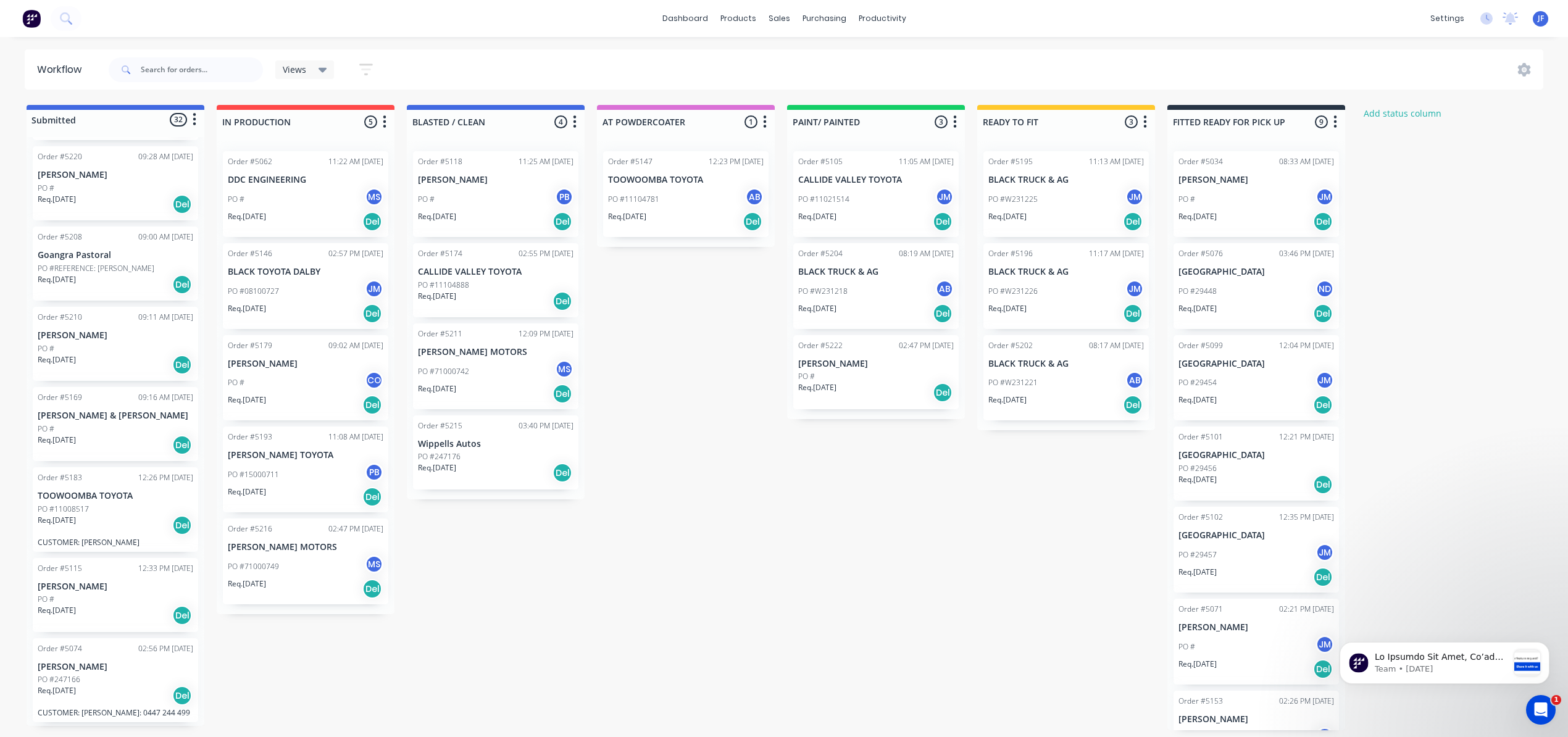
click at [126, 518] on div "Req. [DATE] Del" at bounding box center [115, 525] width 156 height 21
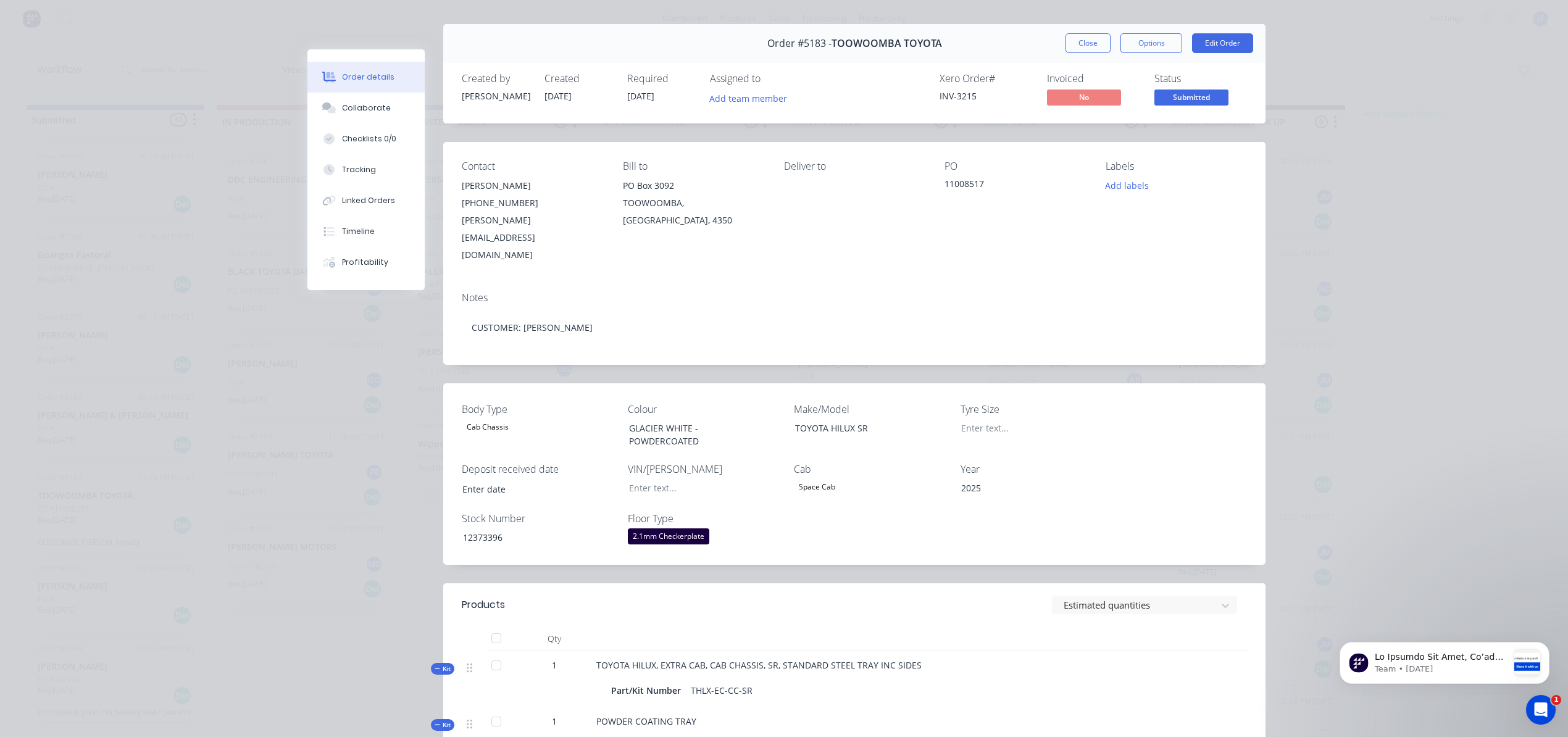
scroll to position [0, 0]
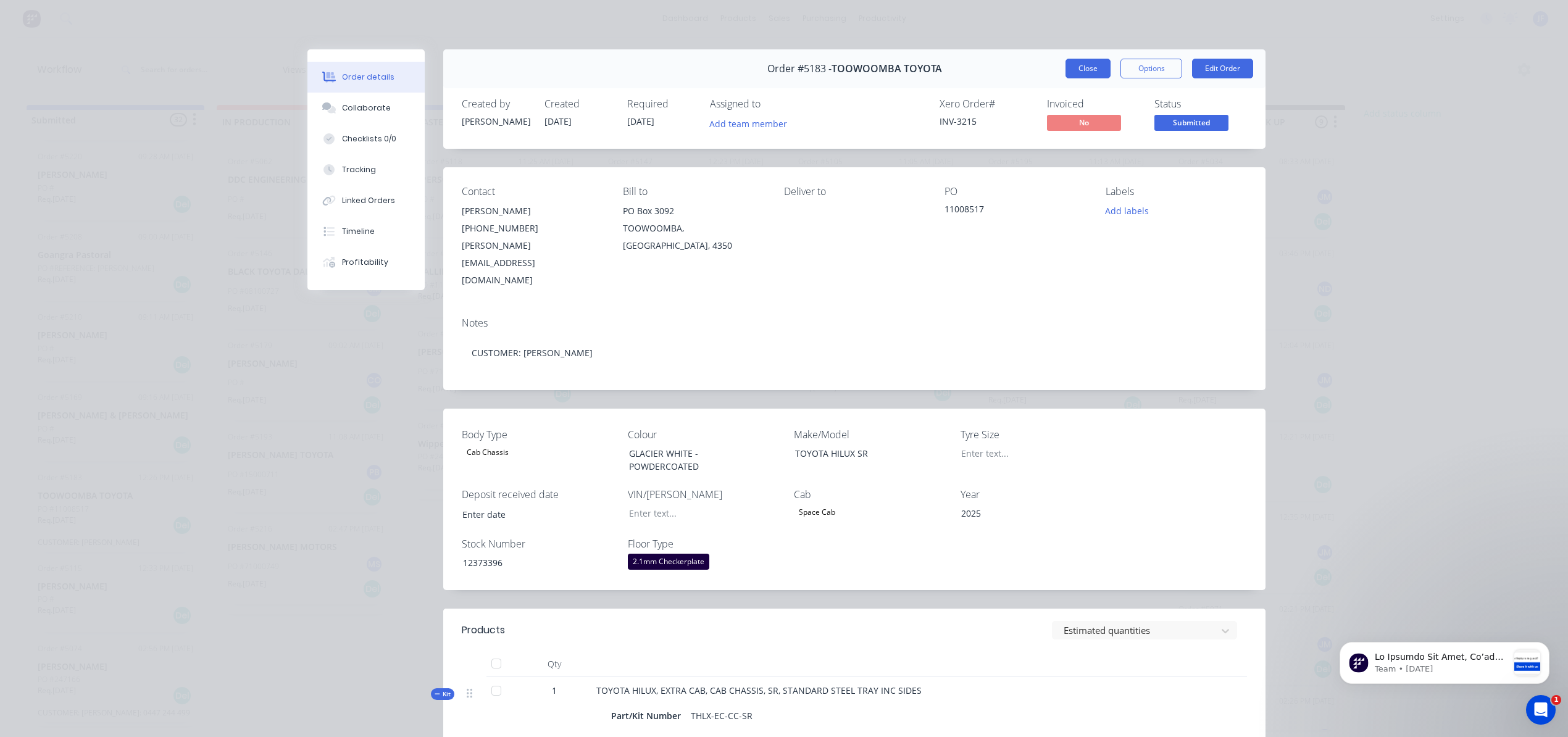
click at [1077, 64] on button "Close" at bounding box center [1088, 68] width 45 height 20
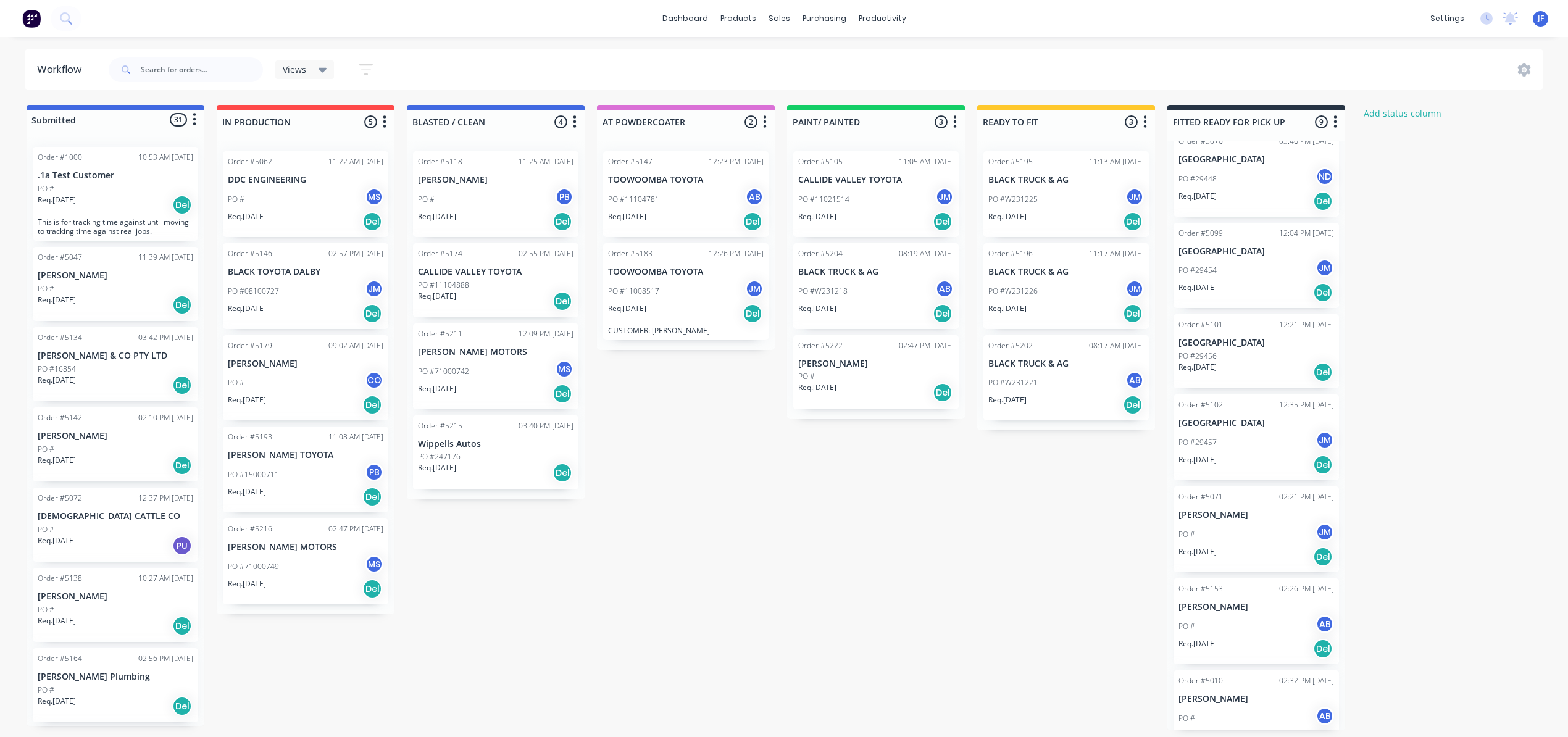
scroll to position [227, 0]
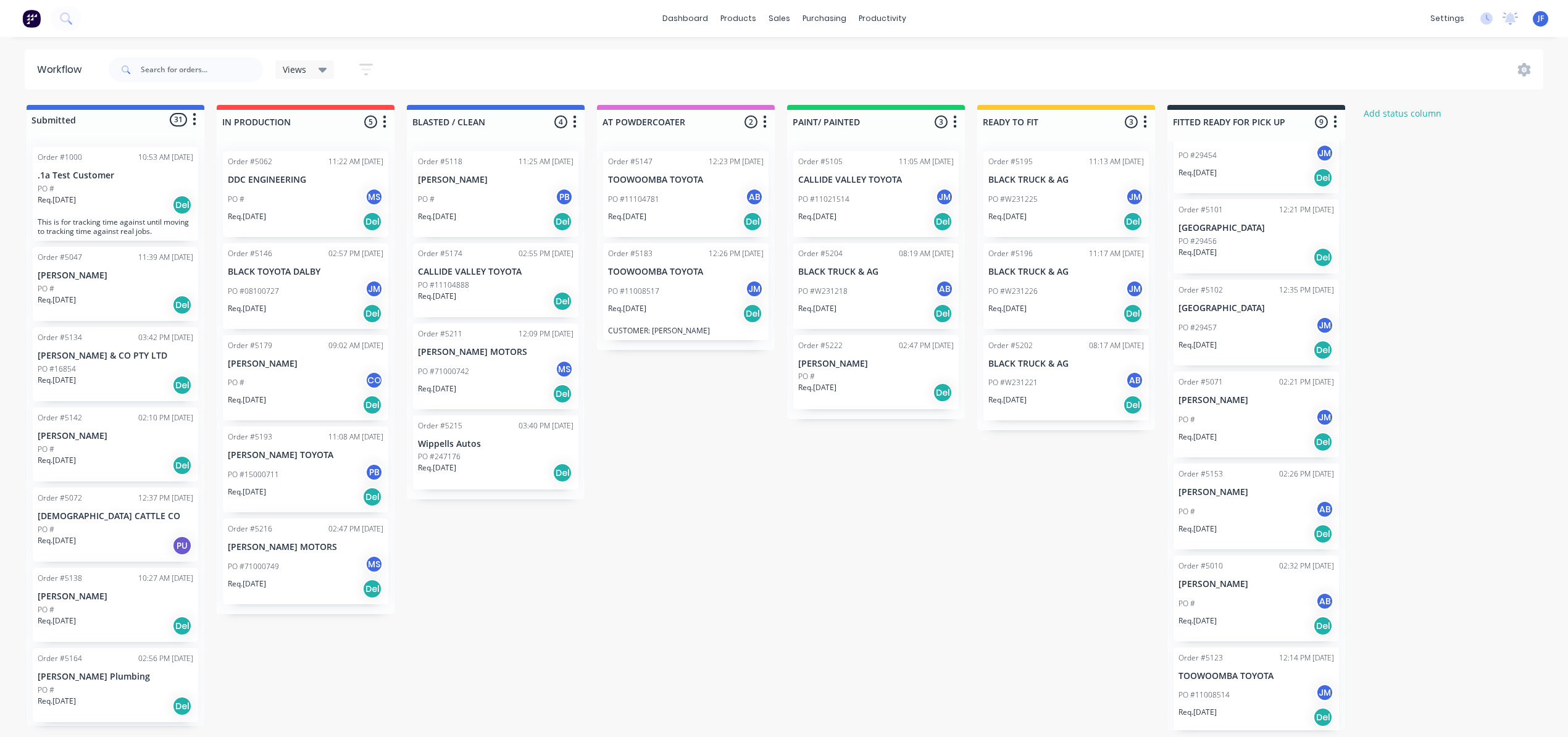
click at [1246, 422] on div "PO # JM" at bounding box center [1256, 419] width 156 height 24
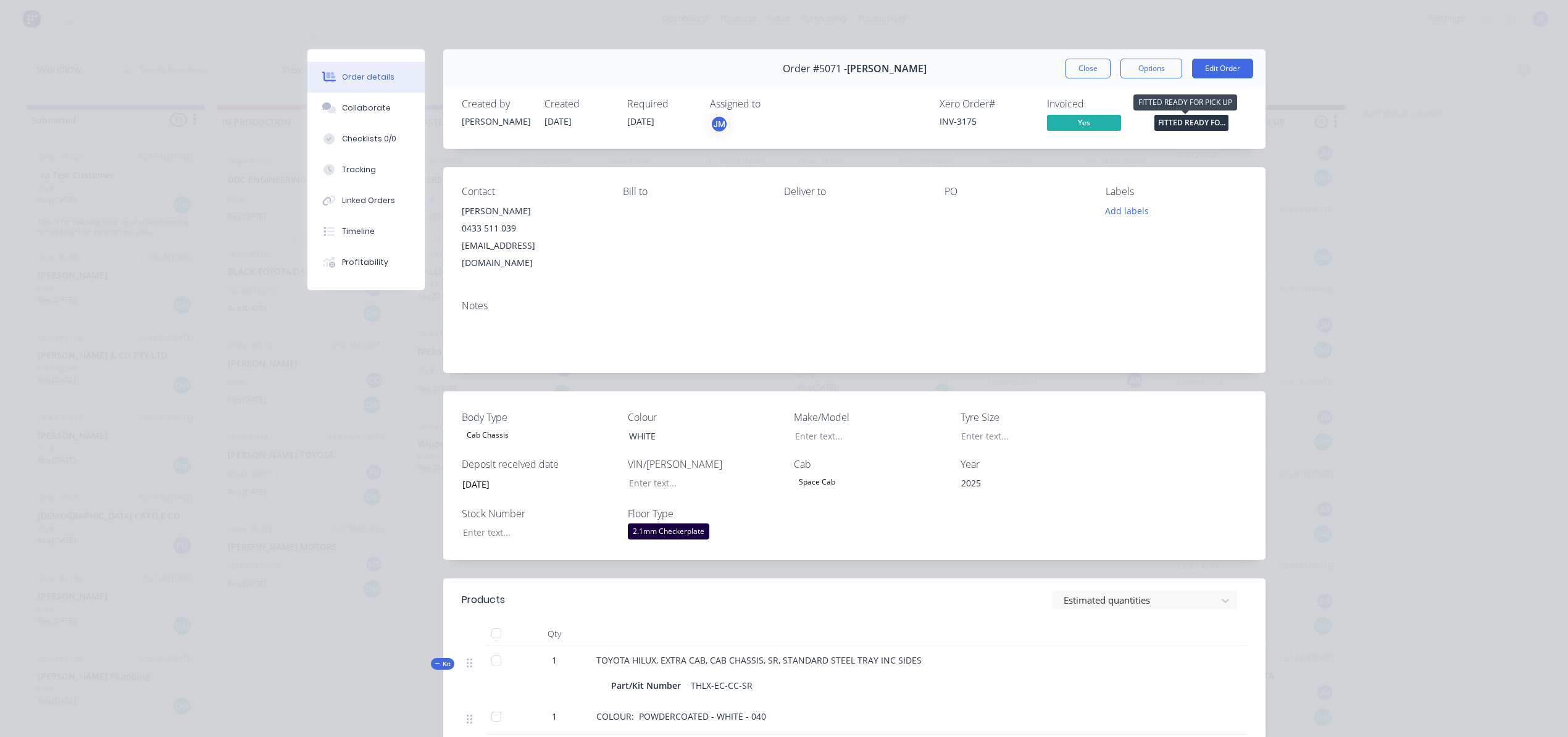
click at [1168, 126] on span "FITTED READY FO..." at bounding box center [1190, 123] width 74 height 15
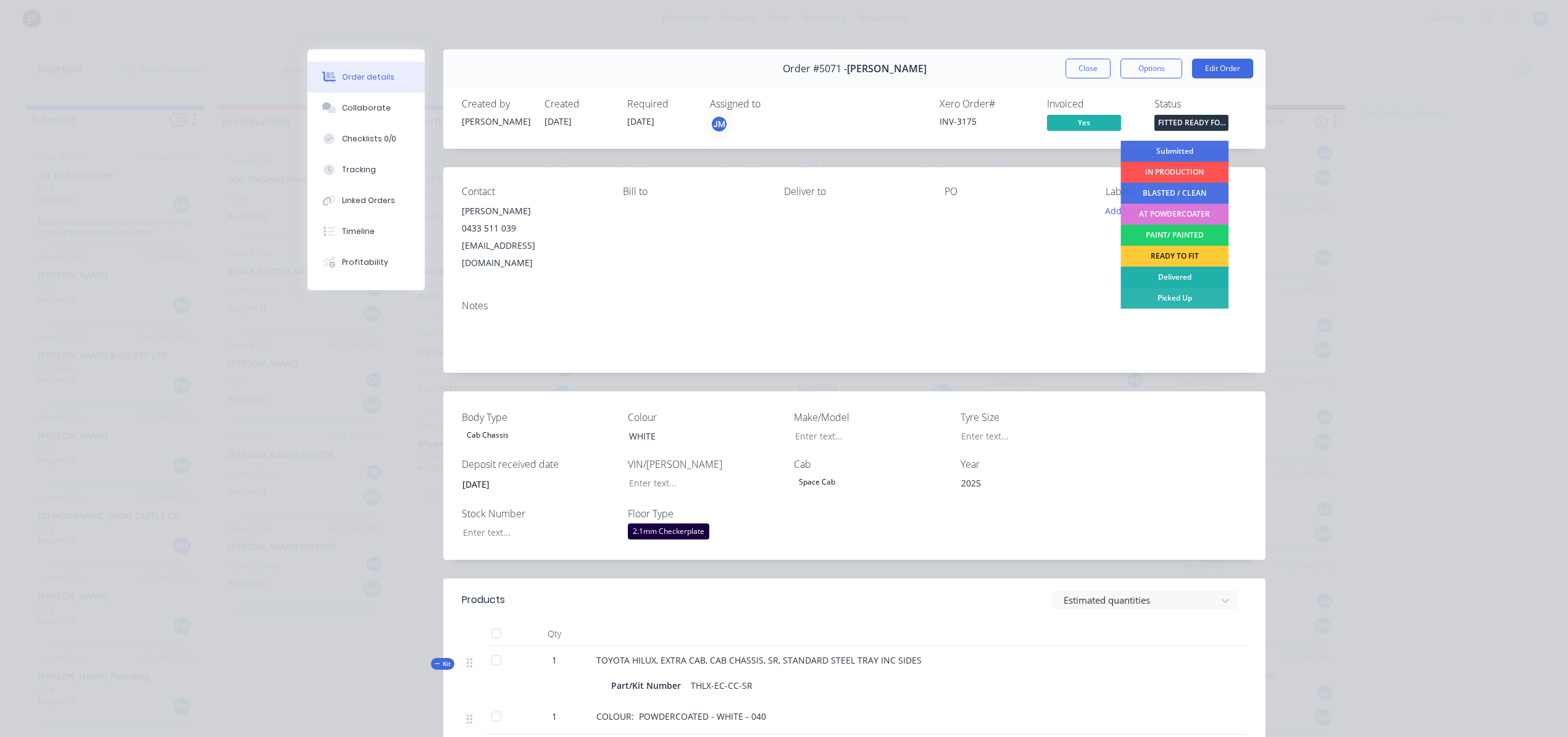
click at [1174, 275] on div "Delivered" at bounding box center [1174, 278] width 108 height 21
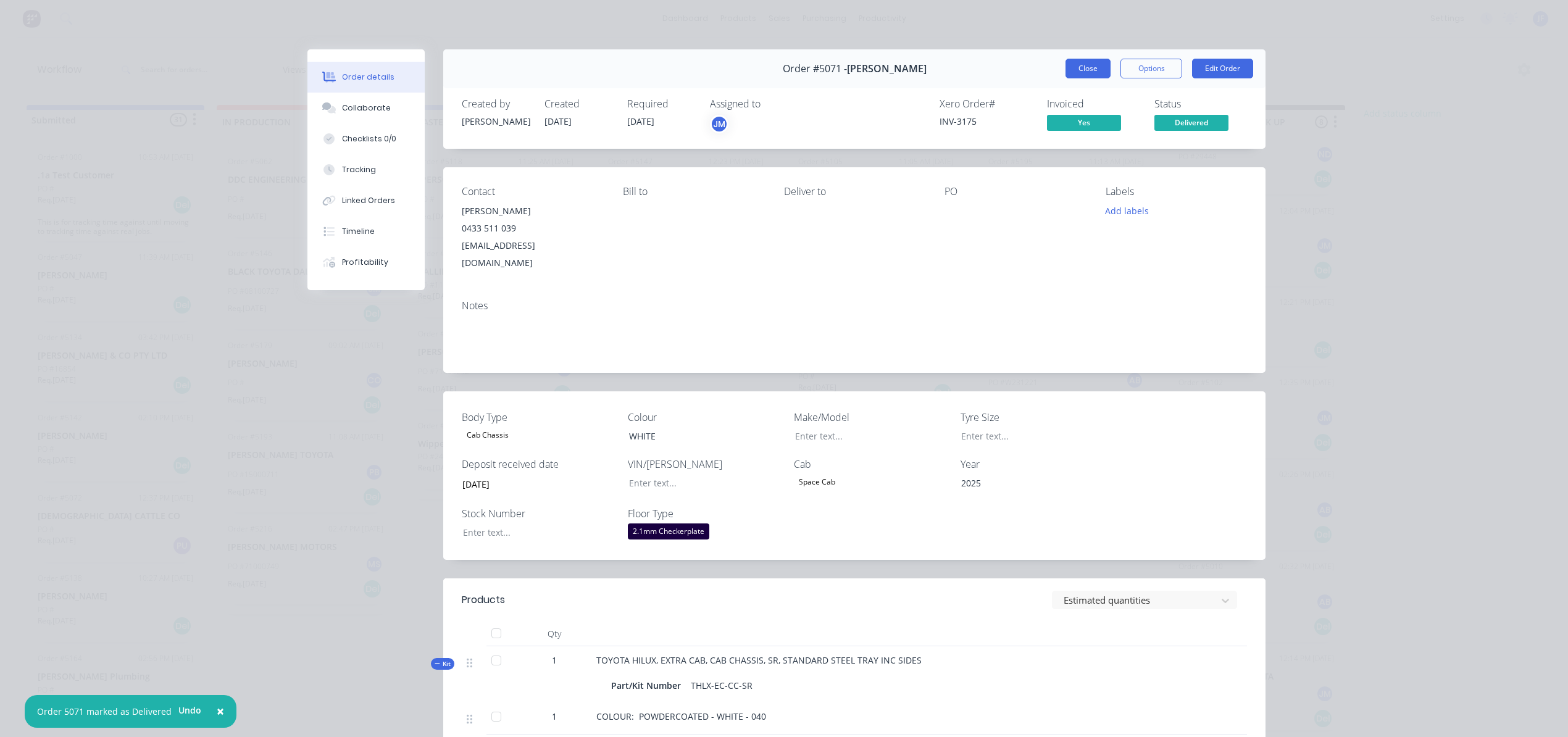
click at [1085, 73] on button "Close" at bounding box center [1088, 68] width 45 height 20
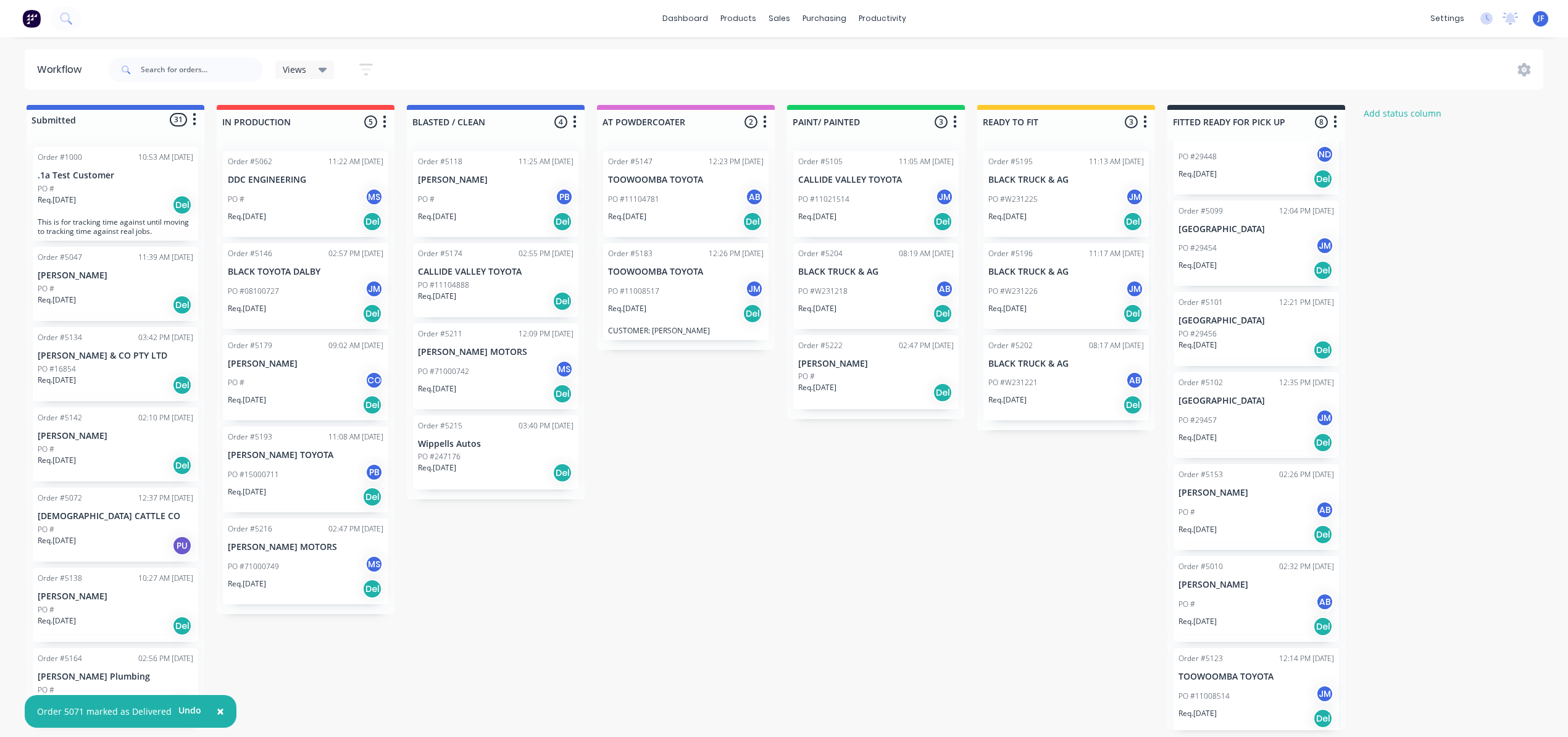
scroll to position [6, 0]
click at [1245, 688] on div "PO #11008514 JM" at bounding box center [1256, 696] width 156 height 24
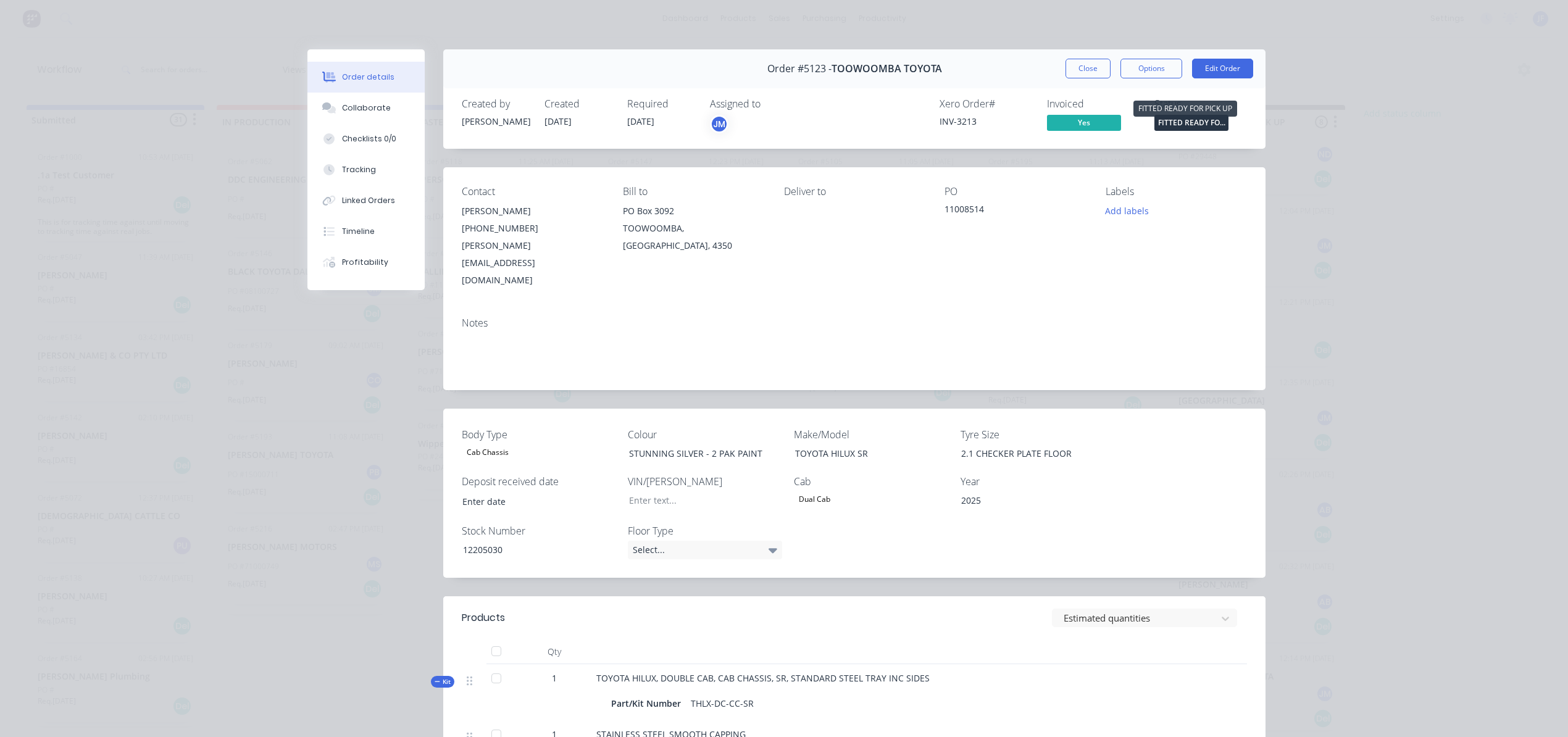
click at [1161, 121] on span "FITTED READY FO..." at bounding box center [1190, 123] width 74 height 15
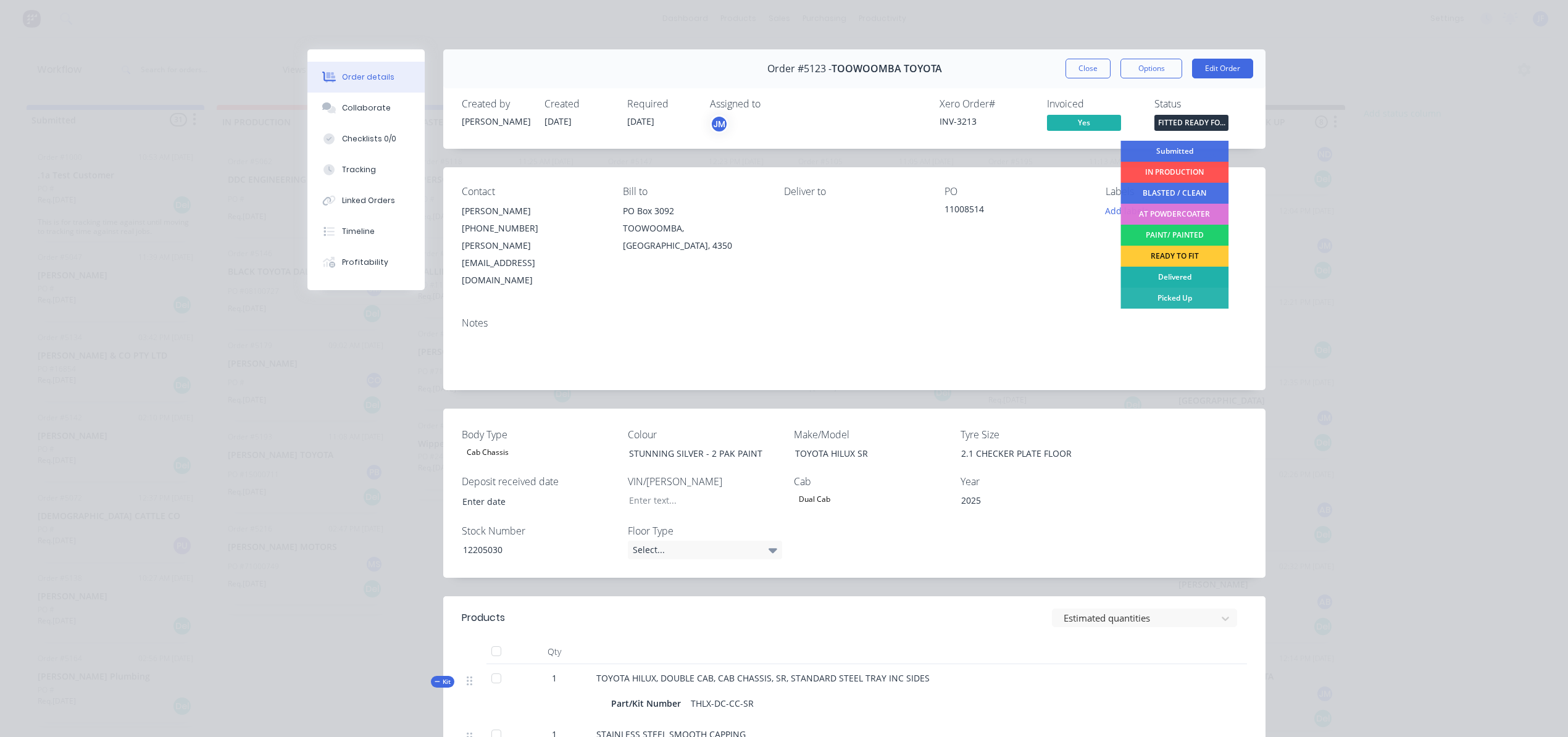
click at [1173, 274] on div "Delivered" at bounding box center [1174, 278] width 108 height 21
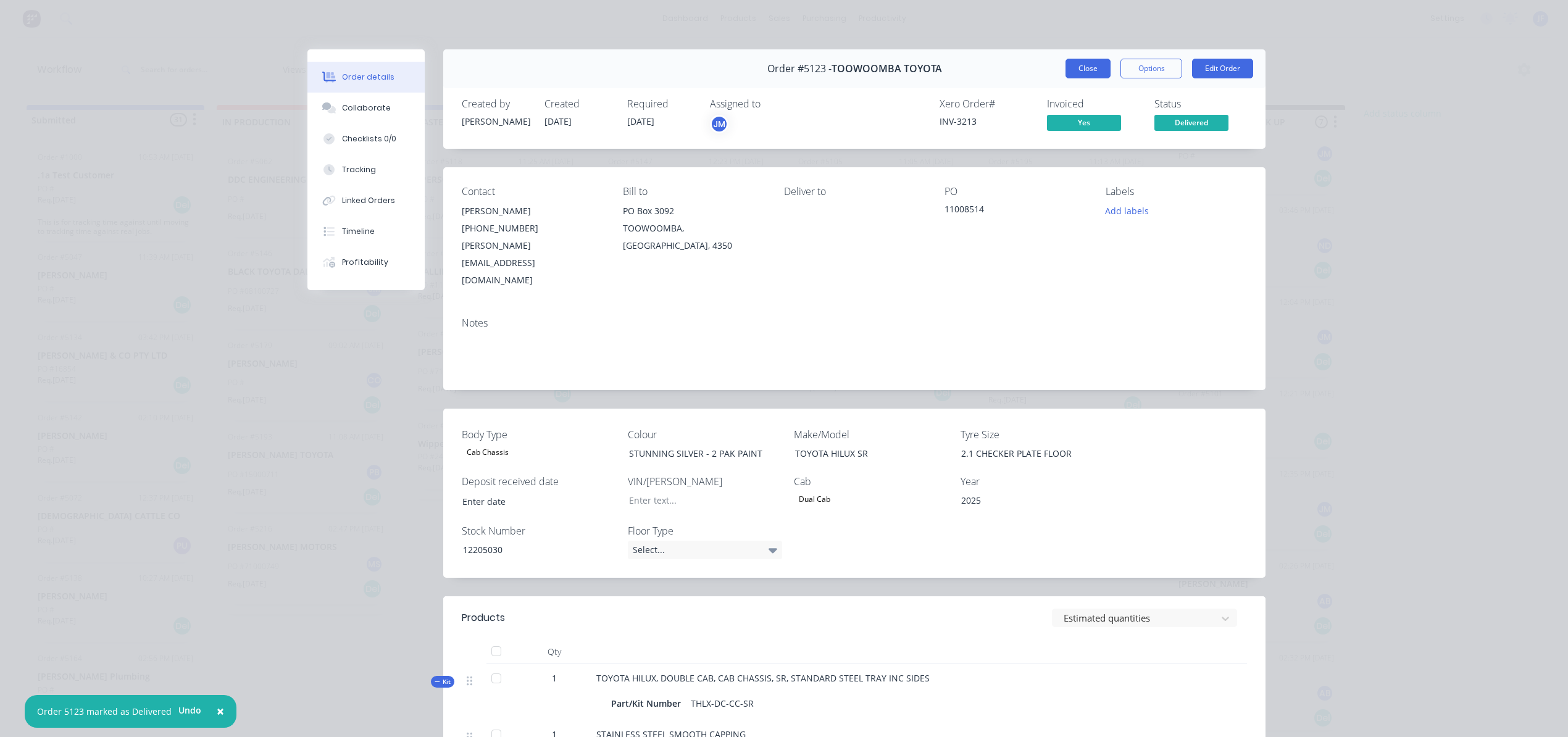
click at [1093, 71] on button "Close" at bounding box center [1088, 68] width 45 height 20
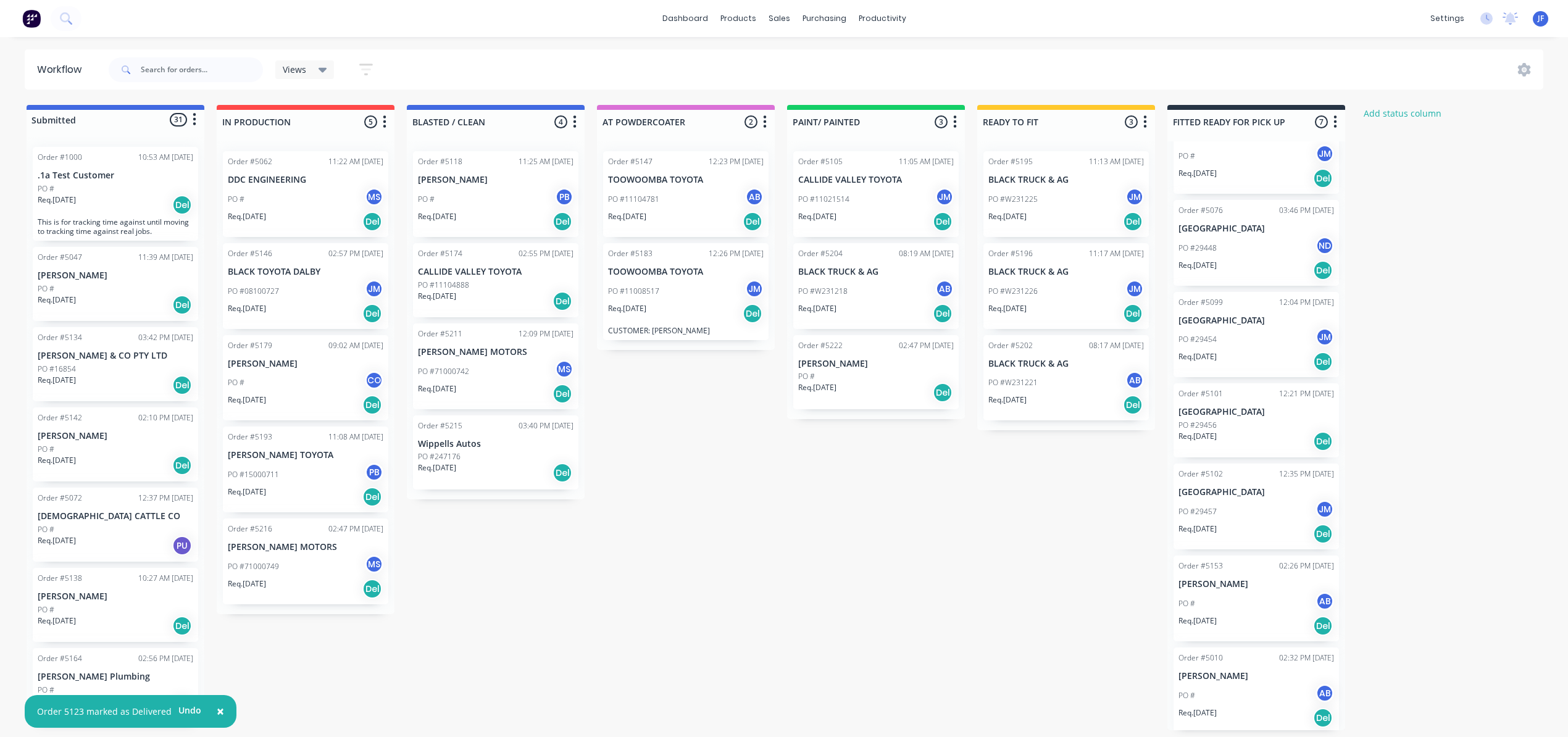
click at [1245, 676] on div "Order #5010 02:32 PM 11/09/25 Jeremy Jones PO # AB Req. 11/08/25 Del" at bounding box center [1255, 691] width 166 height 86
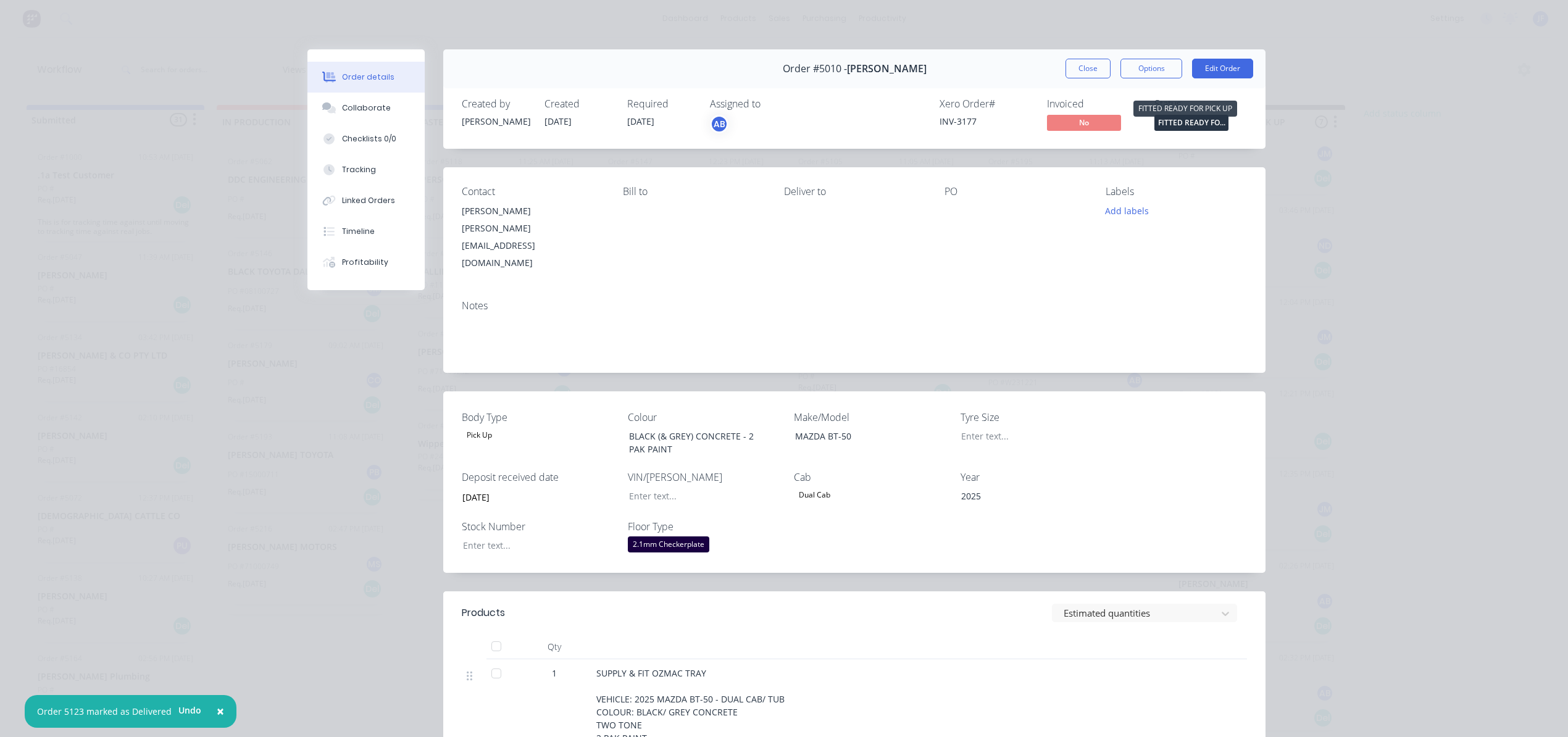
click at [1194, 124] on span "FITTED READY FO..." at bounding box center [1190, 123] width 74 height 15
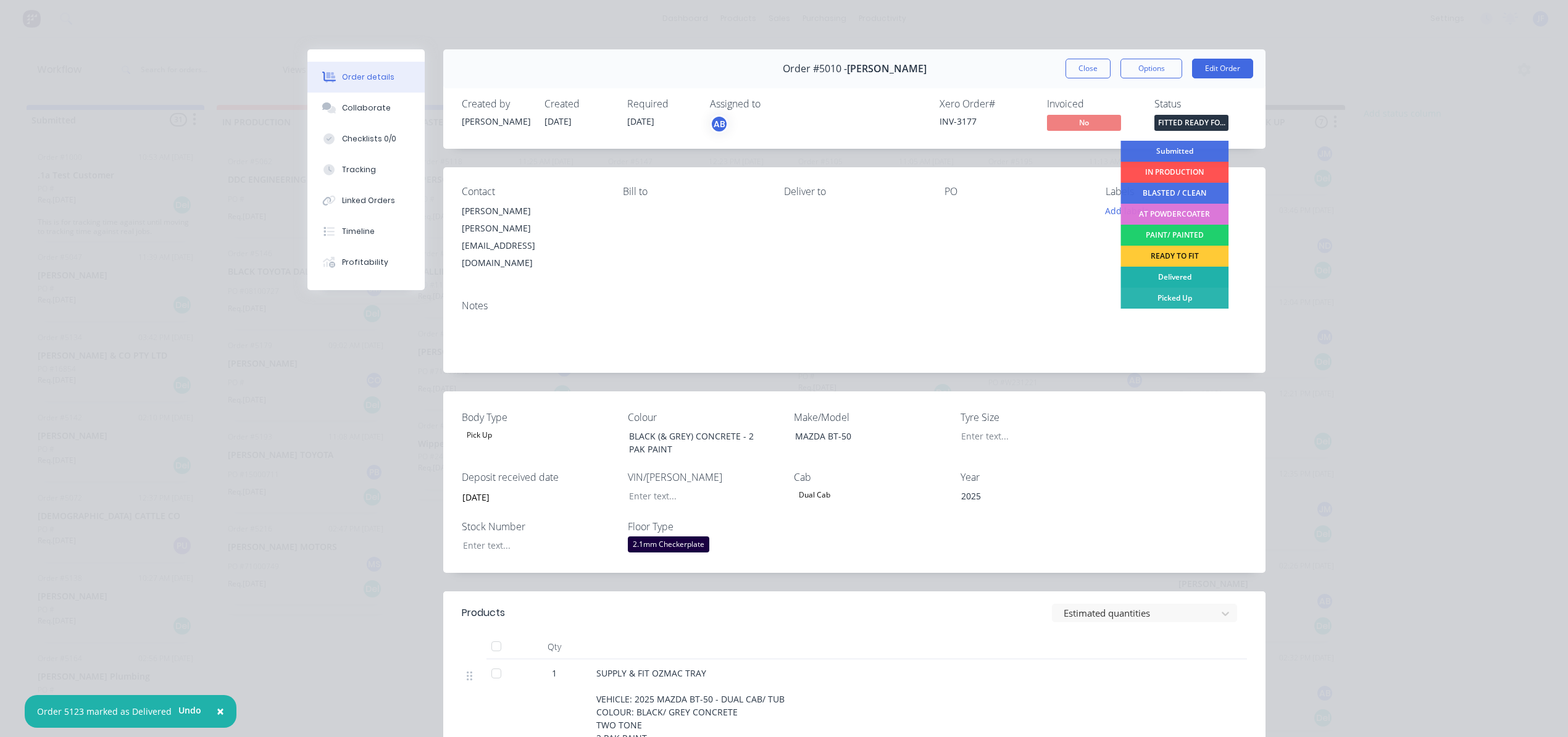
click at [1185, 278] on div "Delivered" at bounding box center [1174, 278] width 108 height 21
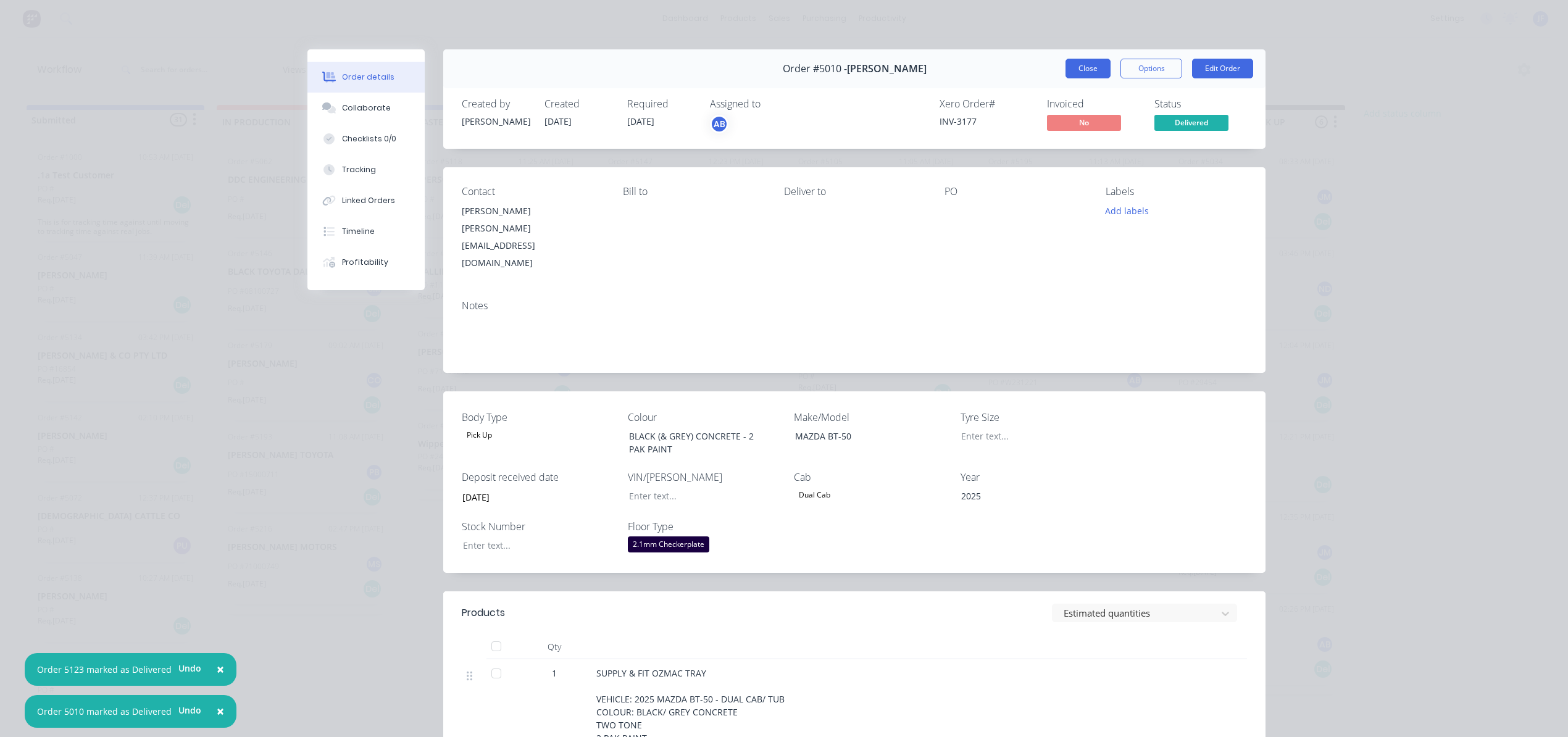
click at [1092, 71] on button "Close" at bounding box center [1088, 68] width 45 height 20
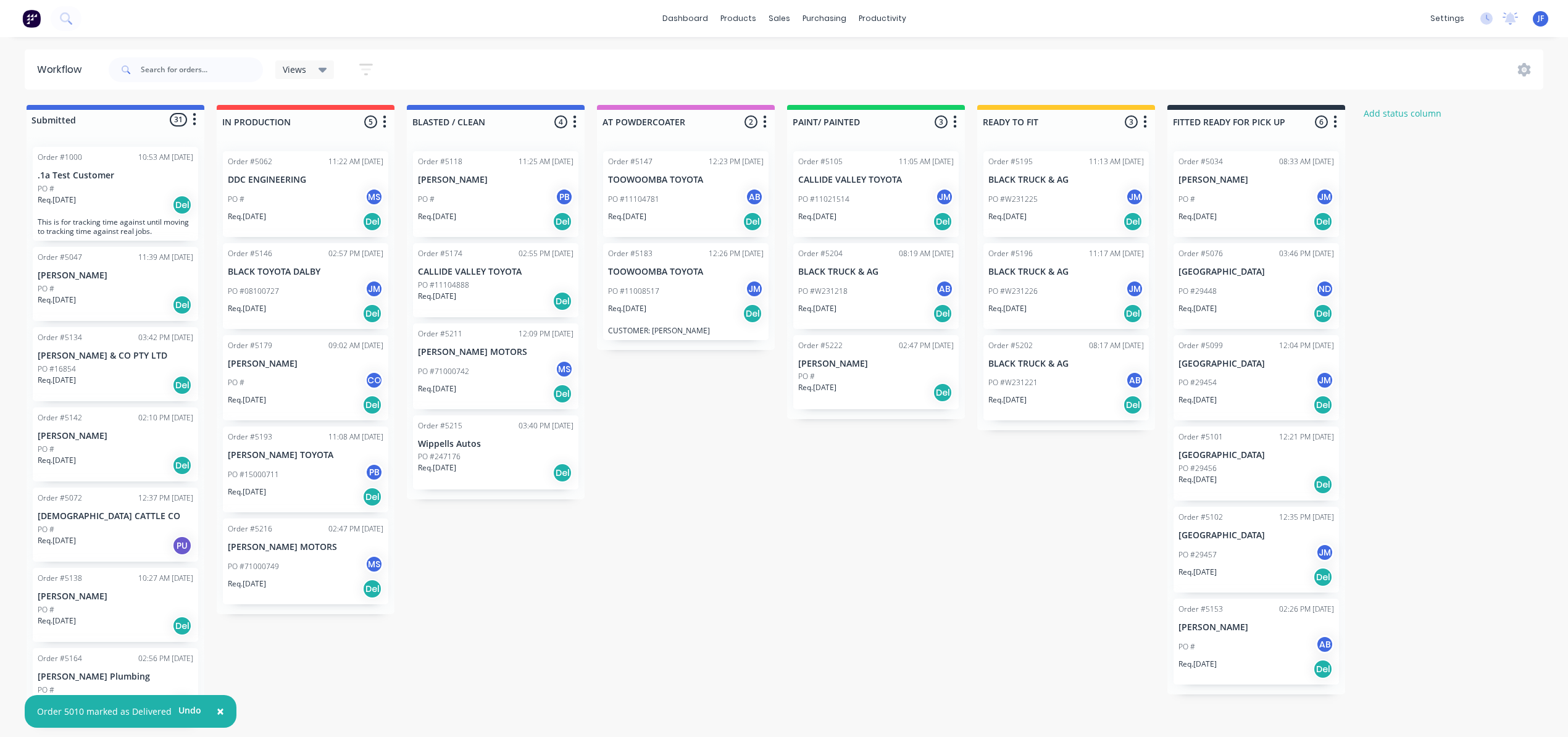
click at [1275, 562] on div "PO #29457 JM" at bounding box center [1256, 555] width 156 height 24
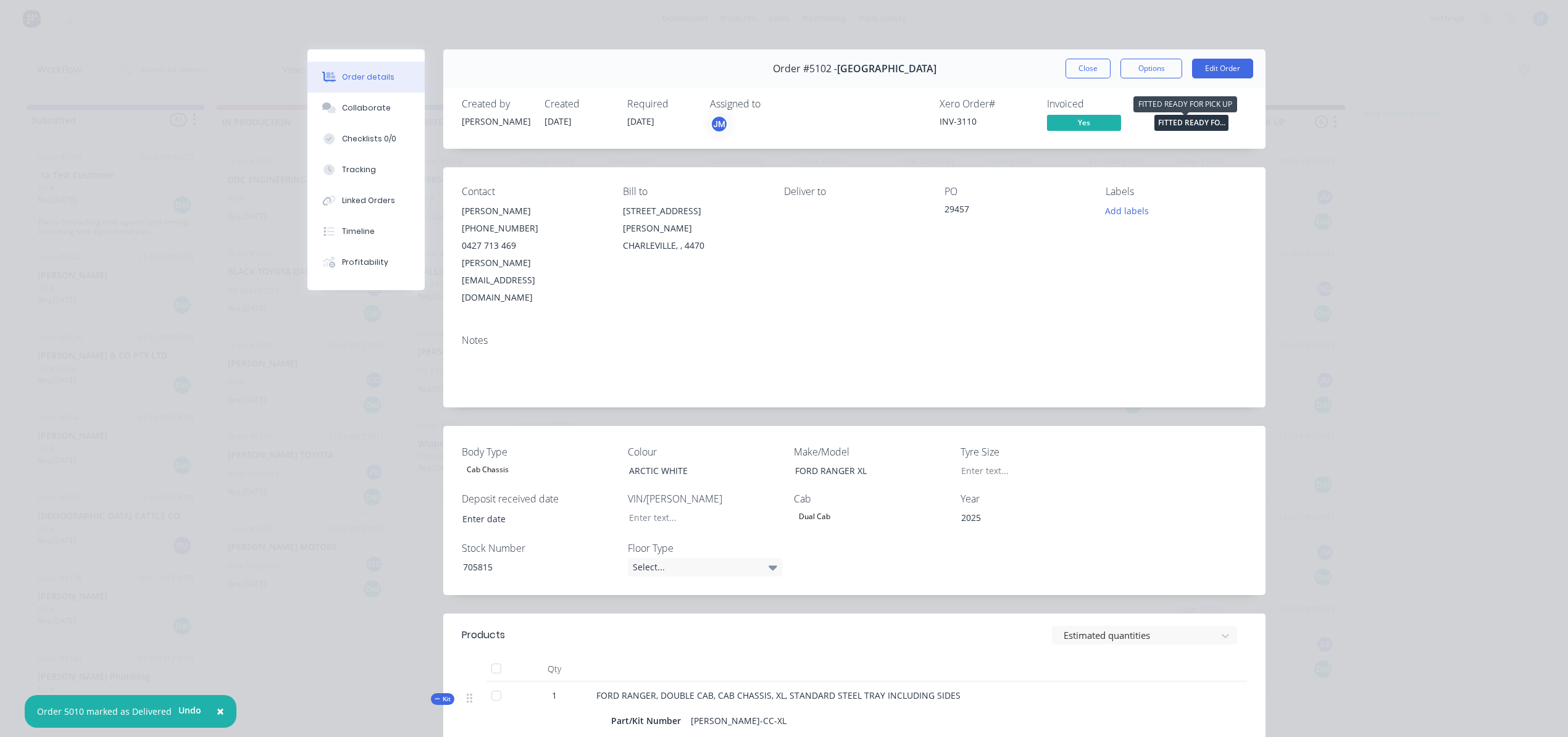
click at [1166, 123] on span "FITTED READY FO..." at bounding box center [1190, 123] width 74 height 15
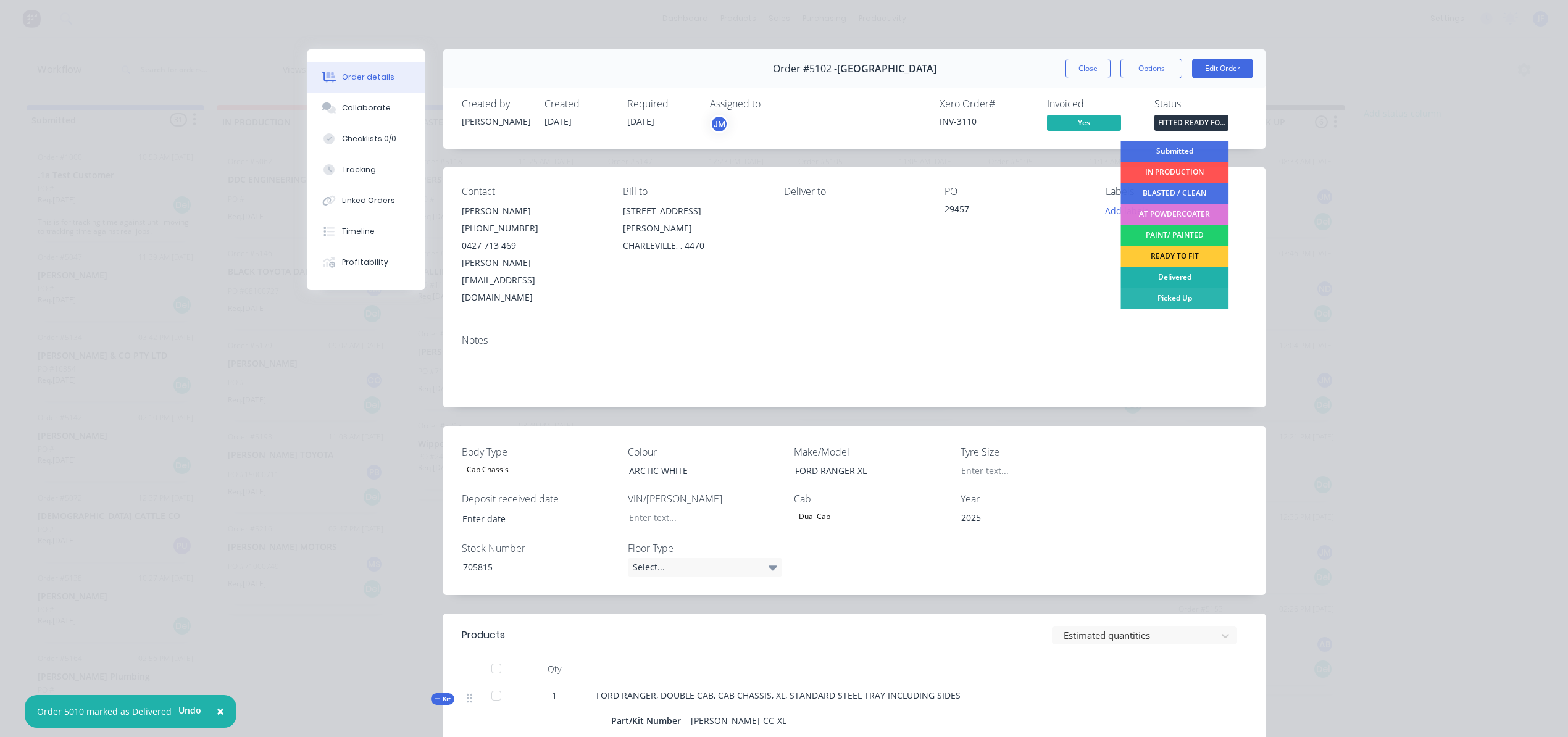
click at [1169, 277] on div "Delivered" at bounding box center [1174, 278] width 108 height 21
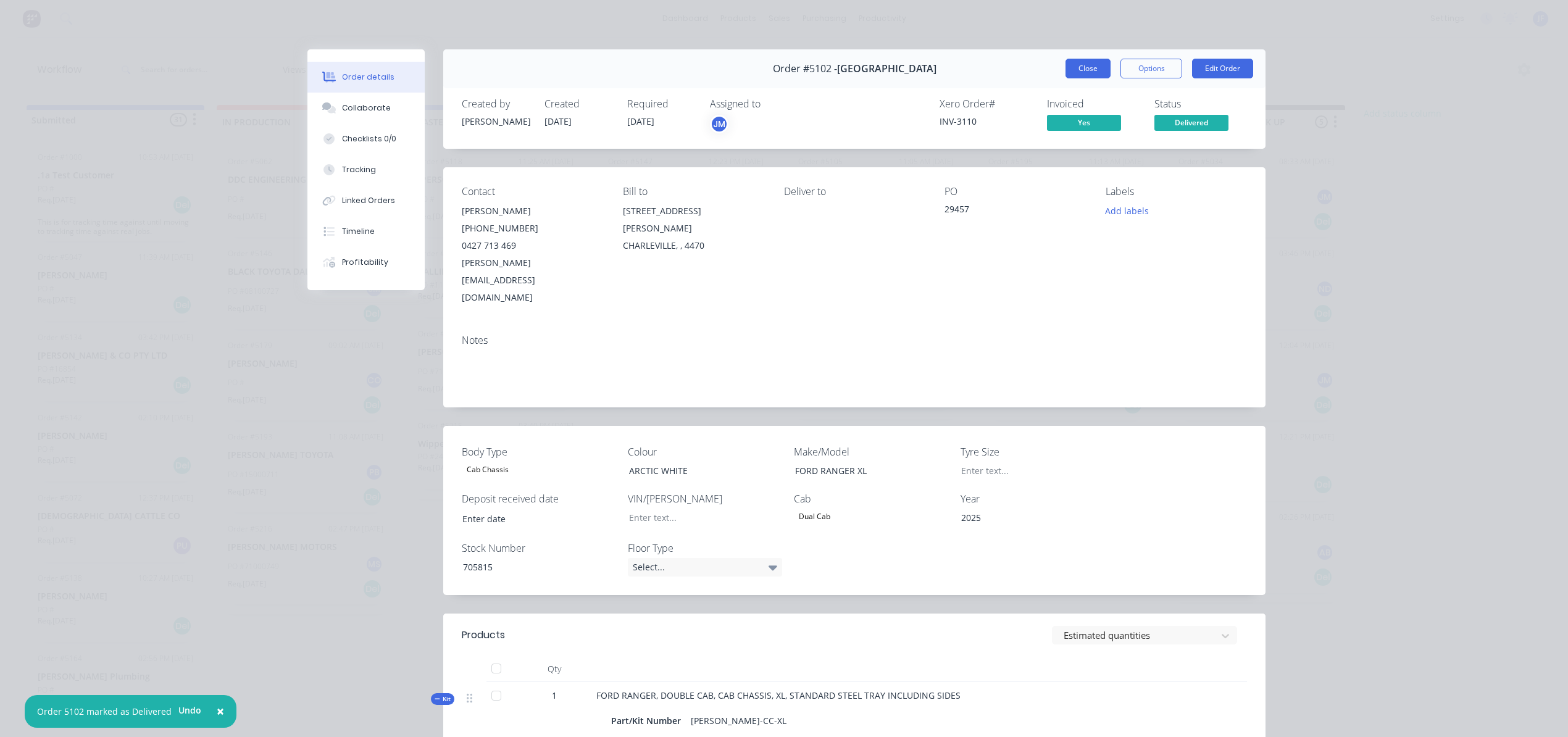
click at [1093, 71] on button "Close" at bounding box center [1088, 68] width 45 height 20
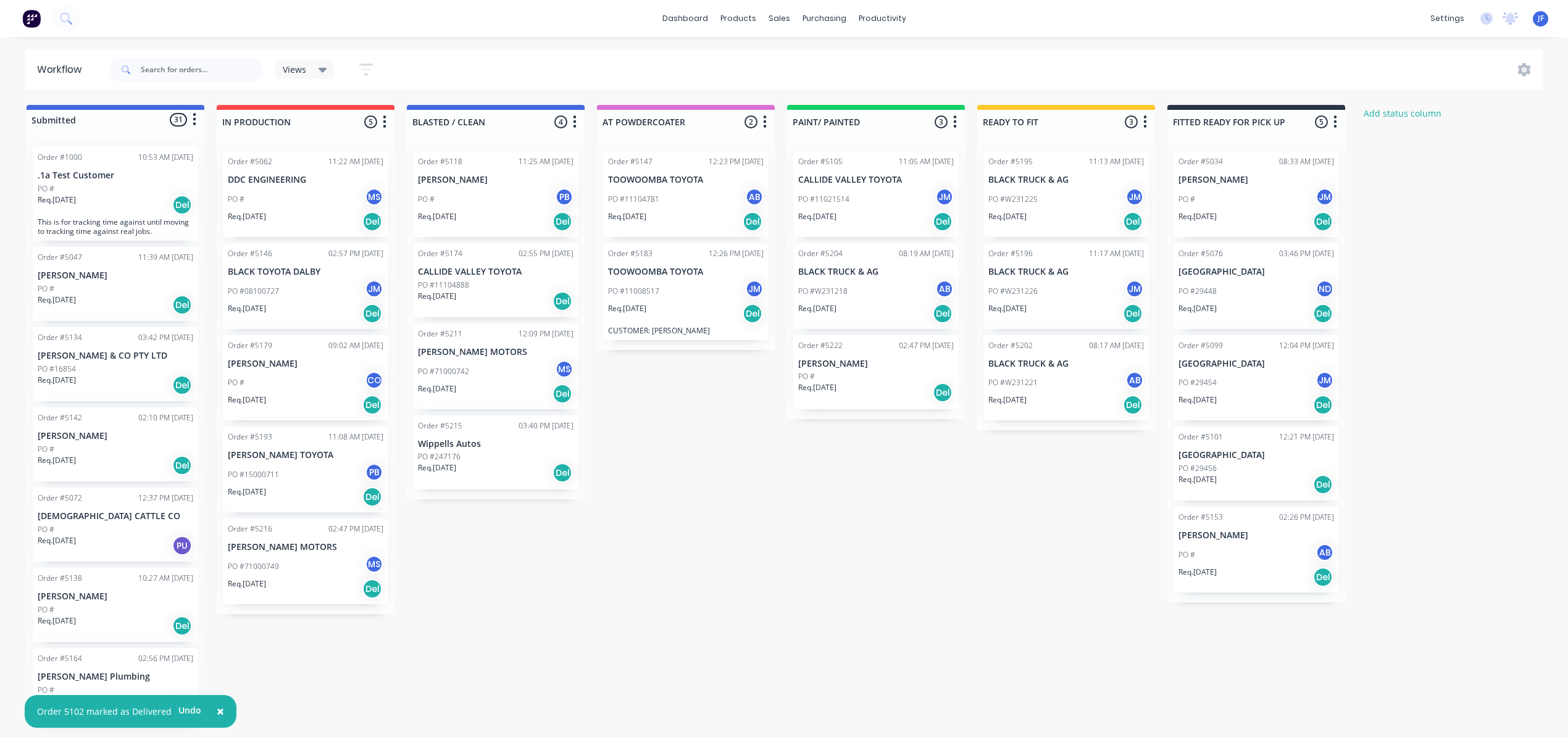
click at [1268, 586] on div "Req. 05/09/25 Del" at bounding box center [1256, 577] width 156 height 21
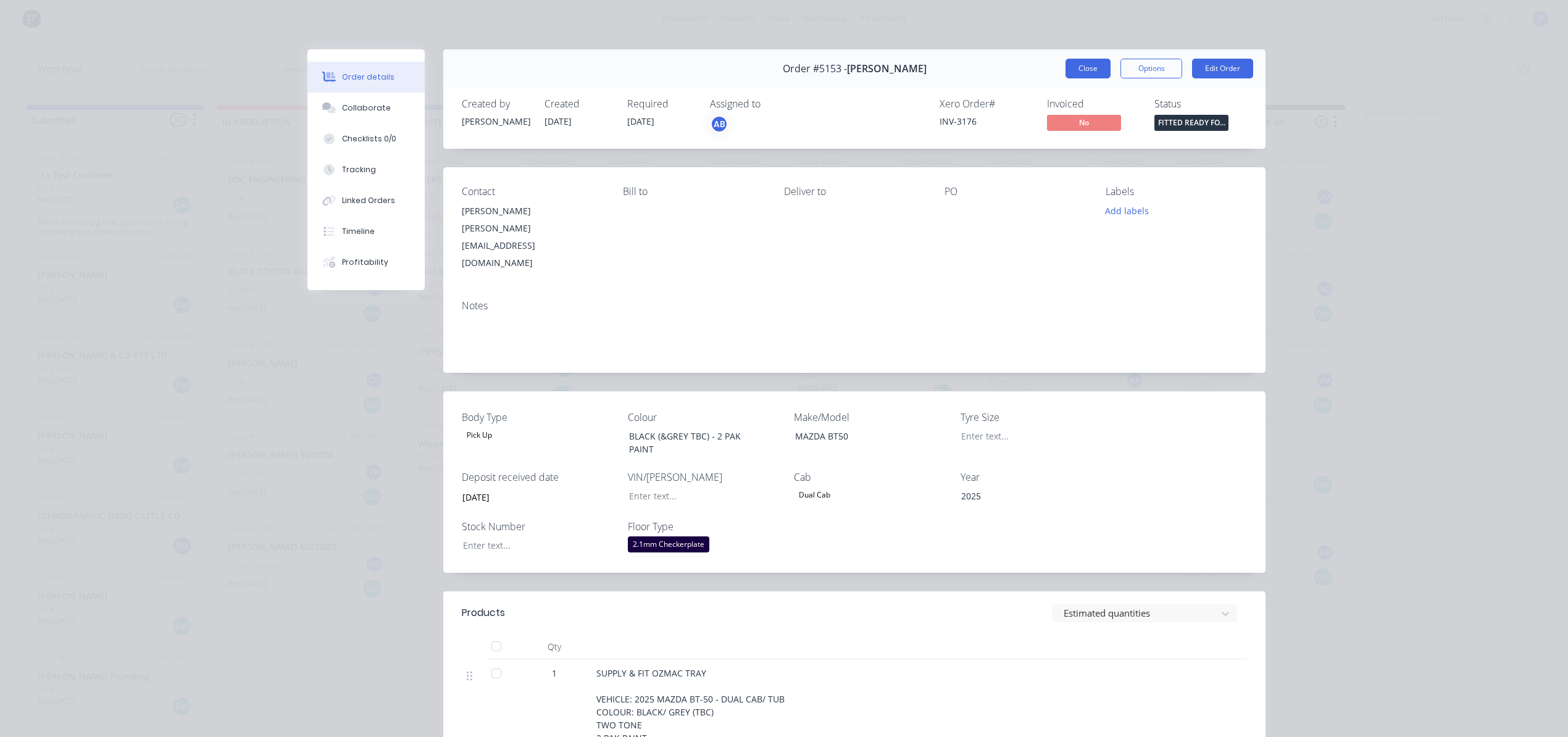
click at [1092, 72] on button "Close" at bounding box center [1088, 68] width 45 height 20
